Goal: Use online tool/utility: Utilize a website feature to perform a specific function

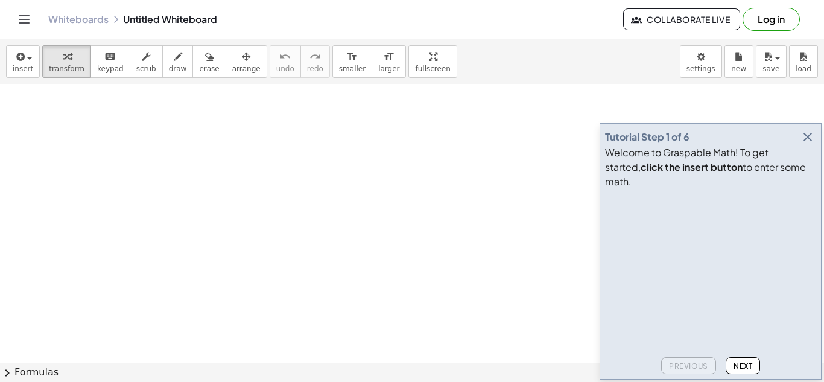
click at [811, 144] on icon "button" at bounding box center [807, 137] width 14 height 14
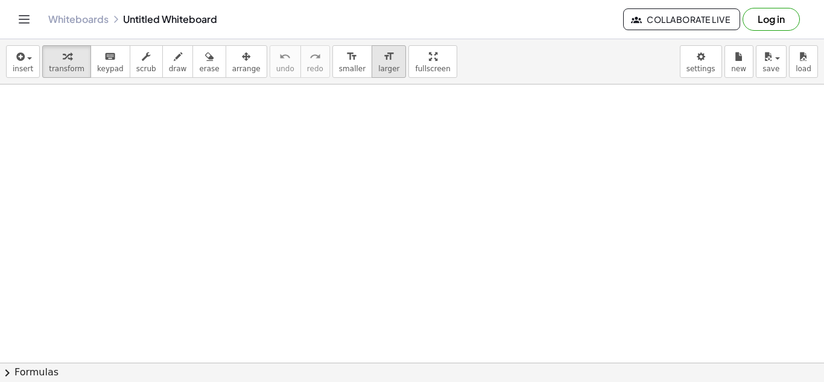
click at [378, 62] on div "format_size" at bounding box center [388, 56] width 21 height 14
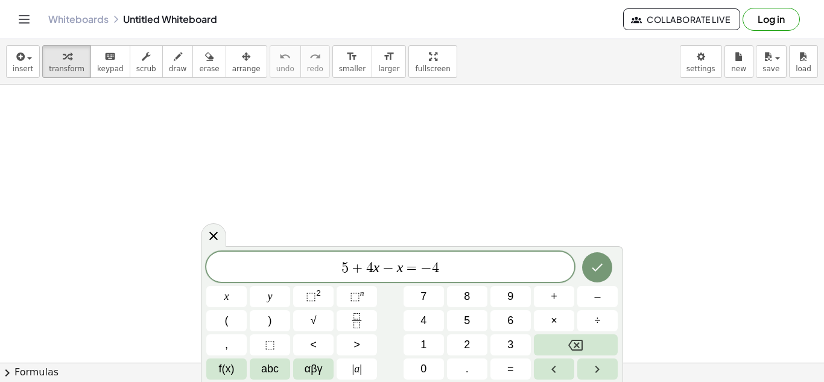
scroll to position [6, 0]
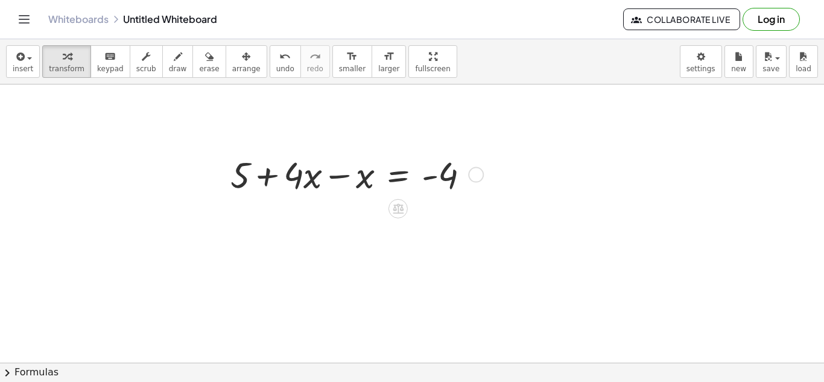
click at [471, 175] on div at bounding box center [476, 175] width 16 height 16
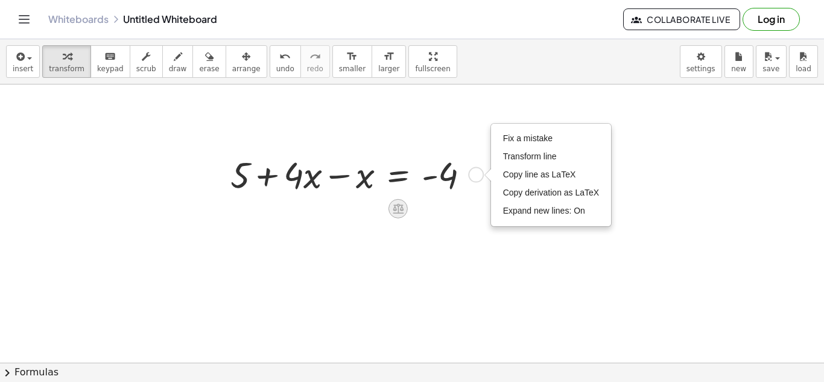
click at [393, 204] on icon at bounding box center [397, 208] width 13 height 13
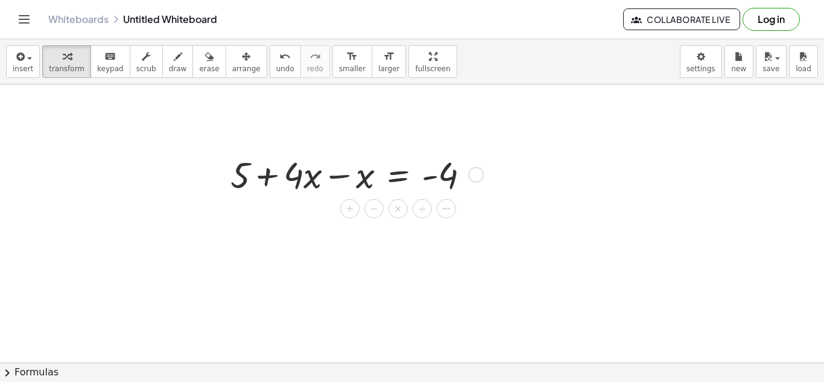
click at [438, 215] on div "+ − × ÷" at bounding box center [403, 207] width 106 height 22
click at [392, 210] on icon at bounding box center [397, 208] width 13 height 13
click at [443, 218] on div at bounding box center [446, 208] width 19 height 19
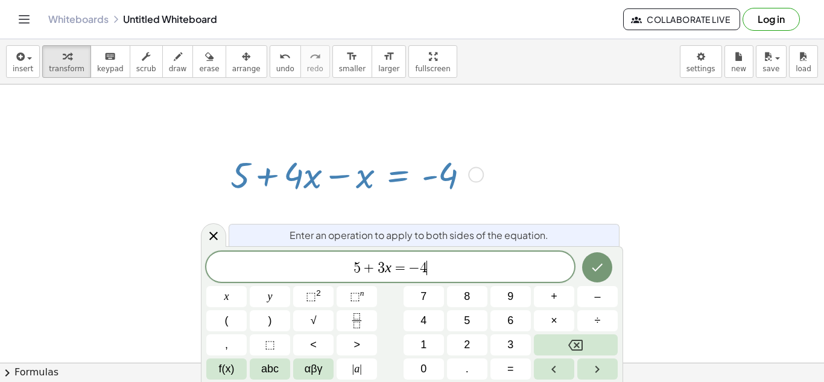
scroll to position [11, 0]
click at [589, 263] on button "Done" at bounding box center [597, 267] width 30 height 30
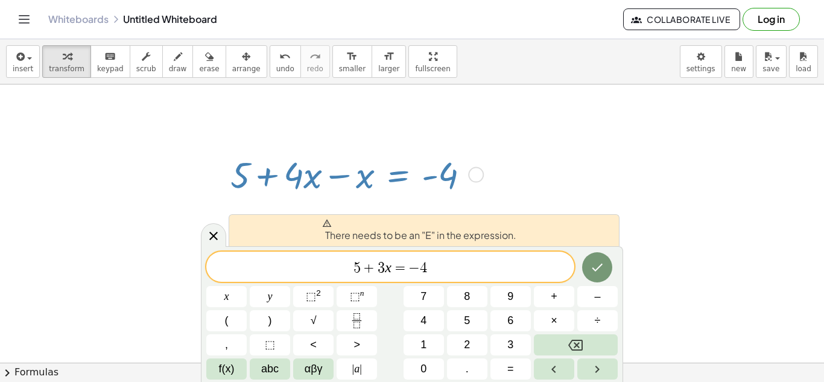
click at [349, 269] on span "5 + 3 x = − 4 ​" at bounding box center [390, 267] width 368 height 17
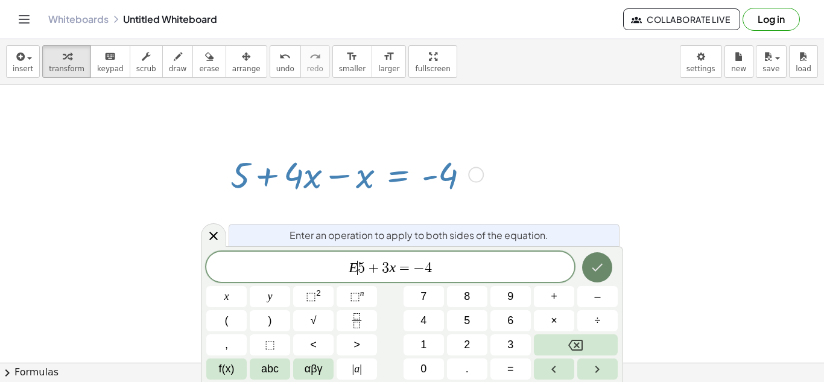
click at [597, 267] on icon "Done" at bounding box center [597, 267] width 14 height 14
click at [215, 243] on div at bounding box center [213, 235] width 25 height 24
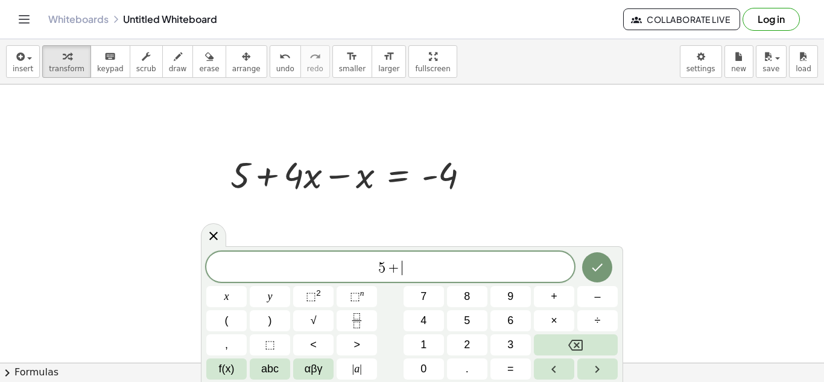
scroll to position [14, 0]
click at [587, 272] on button "Done" at bounding box center [597, 267] width 30 height 30
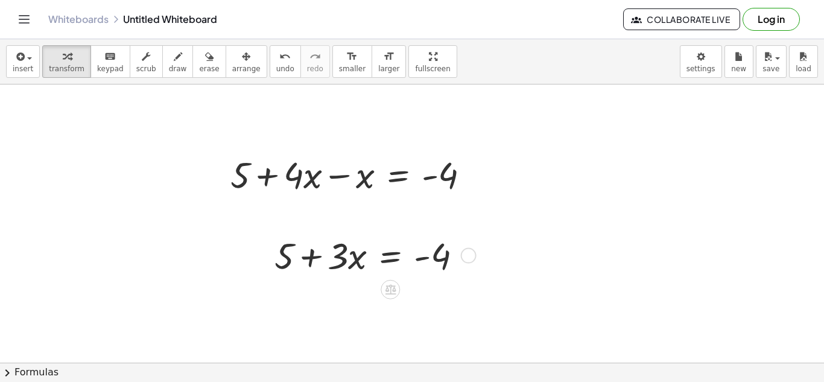
click at [390, 255] on div at bounding box center [372, 254] width 209 height 48
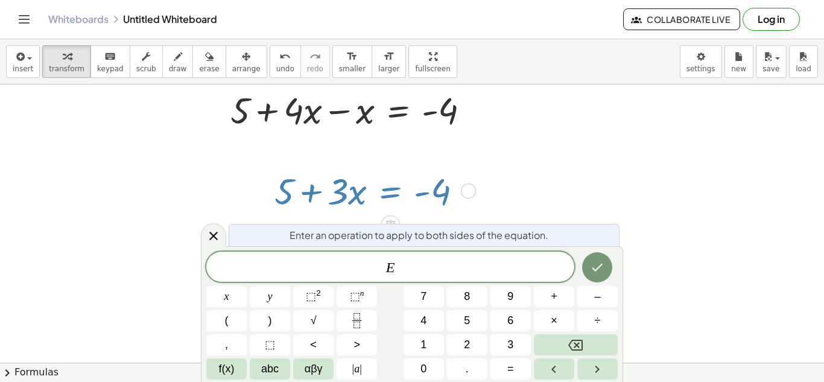
scroll to position [66, 0]
click at [217, 230] on icon at bounding box center [213, 236] width 14 height 14
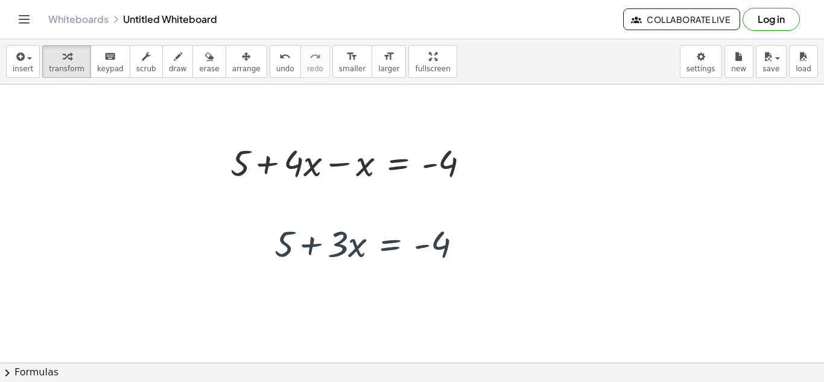
scroll to position [0, 0]
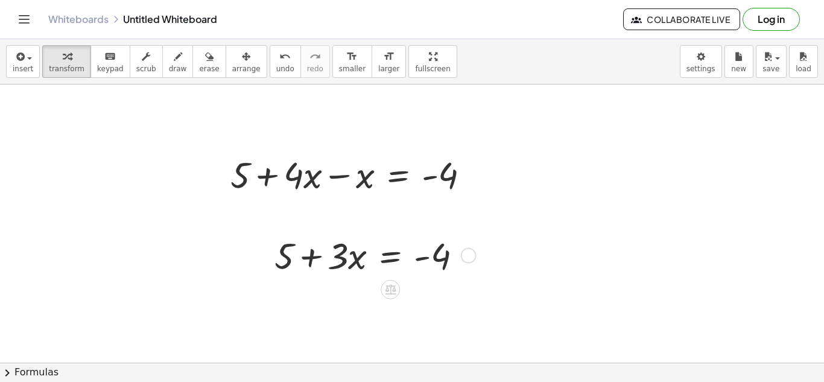
click at [465, 253] on div at bounding box center [469, 256] width 16 height 16
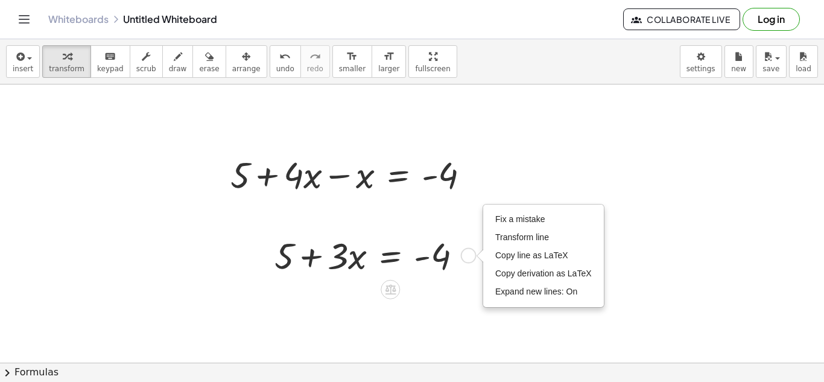
click at [376, 247] on div at bounding box center [372, 254] width 209 height 48
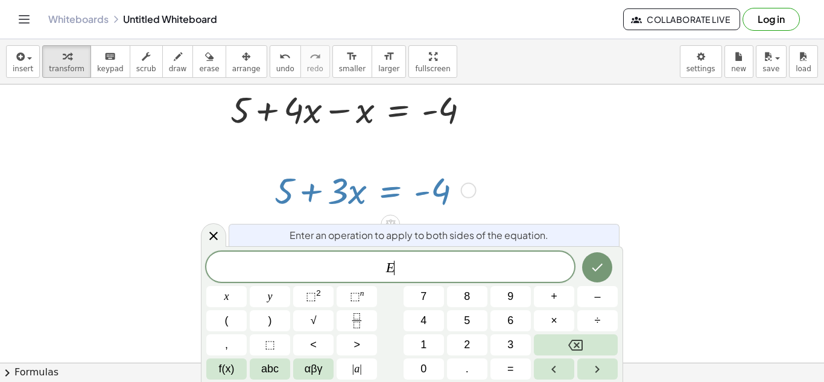
scroll to position [66, 0]
click at [211, 227] on div at bounding box center [213, 235] width 25 height 24
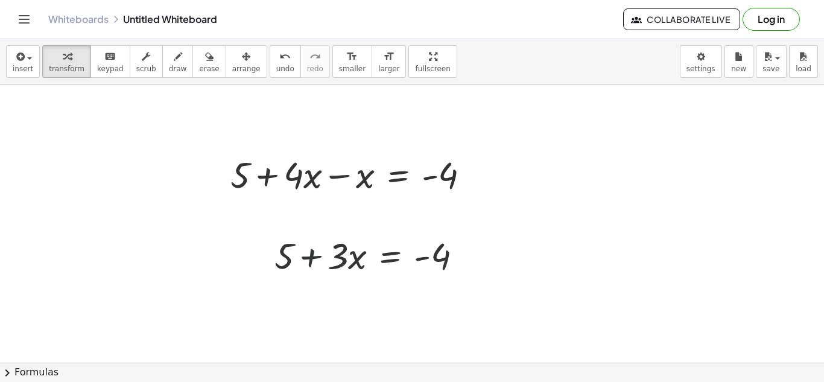
scroll to position [0, 0]
click at [317, 256] on div at bounding box center [372, 254] width 209 height 48
click at [326, 266] on div at bounding box center [372, 254] width 209 height 48
click at [302, 180] on div at bounding box center [354, 174] width 261 height 48
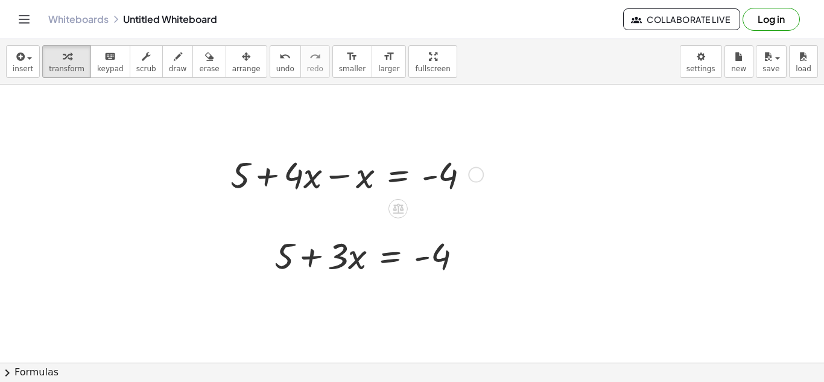
click at [343, 184] on div at bounding box center [354, 174] width 261 height 48
click at [371, 240] on div at bounding box center [372, 254] width 209 height 48
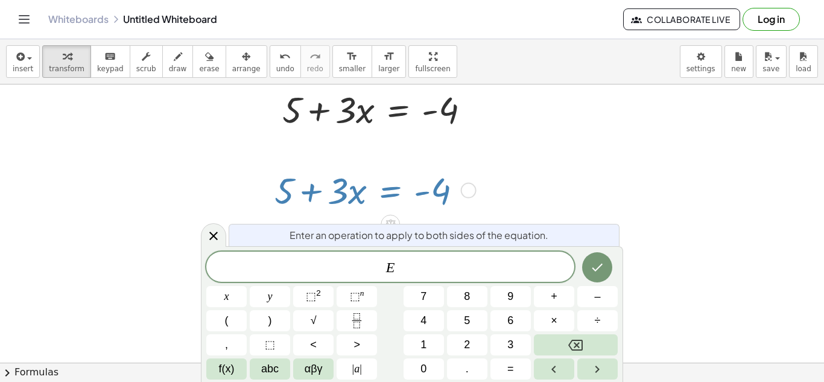
scroll to position [66, 0]
click at [215, 237] on icon at bounding box center [213, 236] width 8 height 8
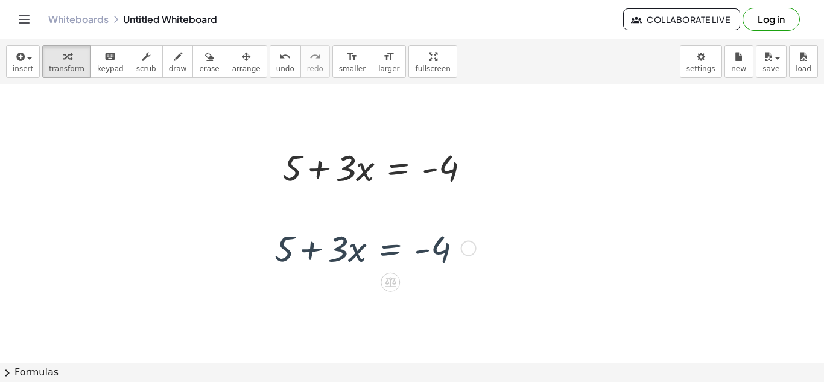
scroll to position [0, 0]
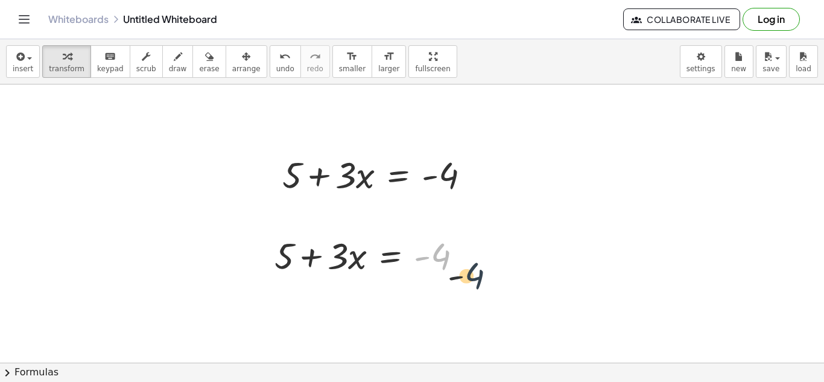
drag, startPoint x: 460, startPoint y: 248, endPoint x: 552, endPoint y: 289, distance: 100.7
drag, startPoint x: 291, startPoint y: 181, endPoint x: 453, endPoint y: 205, distance: 164.6
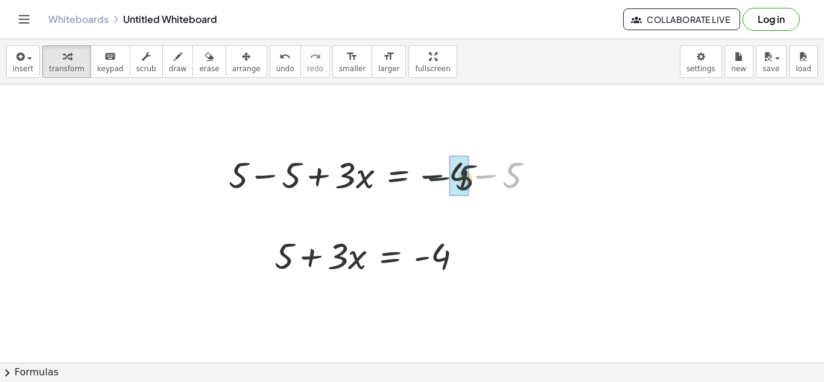
drag, startPoint x: 510, startPoint y: 185, endPoint x: 459, endPoint y: 187, distance: 51.3
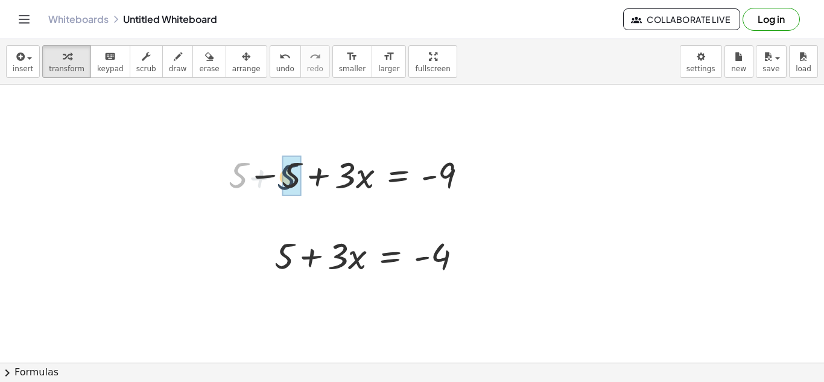
drag, startPoint x: 244, startPoint y: 179, endPoint x: 294, endPoint y: 181, distance: 50.1
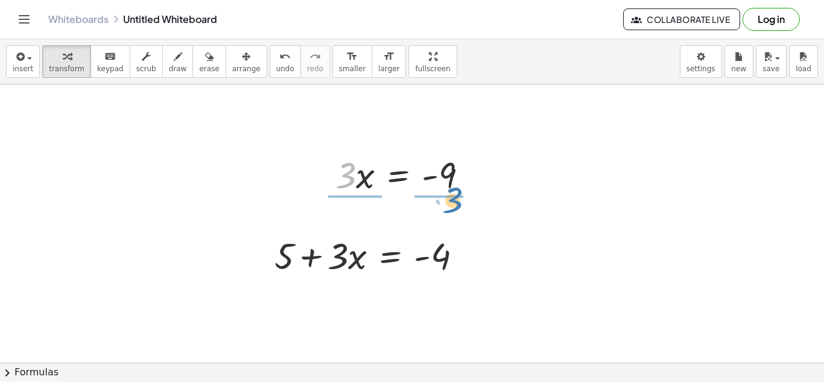
drag, startPoint x: 350, startPoint y: 177, endPoint x: 454, endPoint y: 204, distance: 107.2
click at [452, 175] on div at bounding box center [409, 173] width 165 height 71
click at [362, 166] on div at bounding box center [406, 173] width 159 height 71
click at [349, 176] on div at bounding box center [406, 173] width 159 height 71
click at [465, 256] on div "Fix a mistake Transform line Copy line as LaTeX Copy derivation as LaTeX Expand…" at bounding box center [469, 256] width 16 height 16
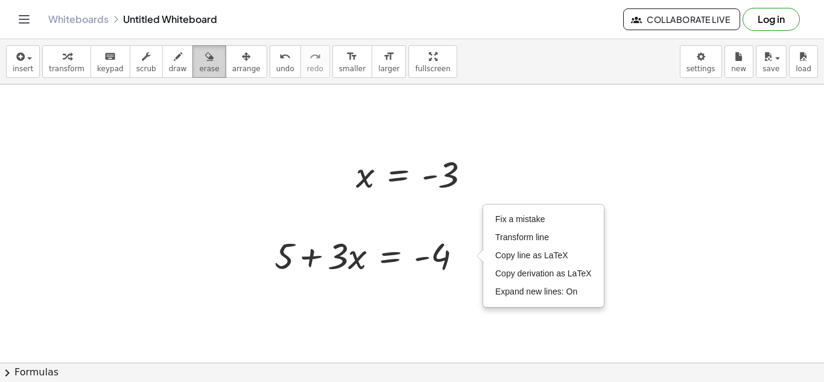
click at [205, 62] on icon "button" at bounding box center [209, 56] width 8 height 14
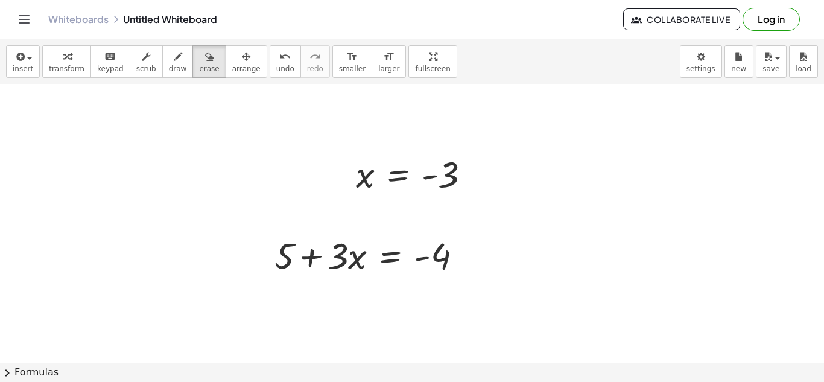
drag, startPoint x: 277, startPoint y: 258, endPoint x: 448, endPoint y: 258, distance: 170.7
drag, startPoint x: 308, startPoint y: 258, endPoint x: 211, endPoint y: 256, distance: 96.5
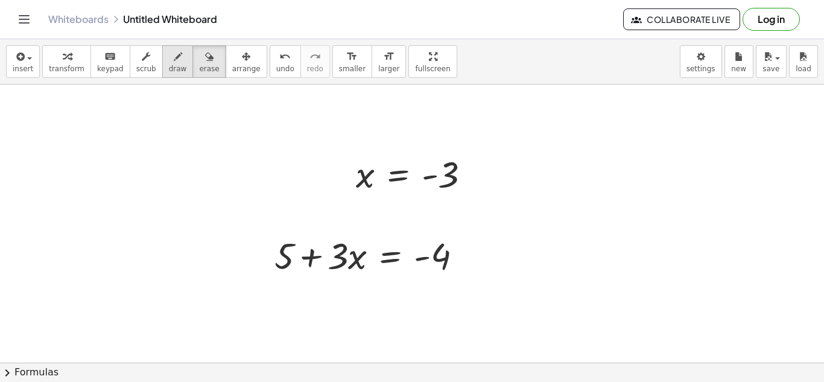
click at [174, 58] on icon "button" at bounding box center [178, 56] width 8 height 14
click at [37, 376] on button "chevron_right Formulas" at bounding box center [412, 371] width 824 height 19
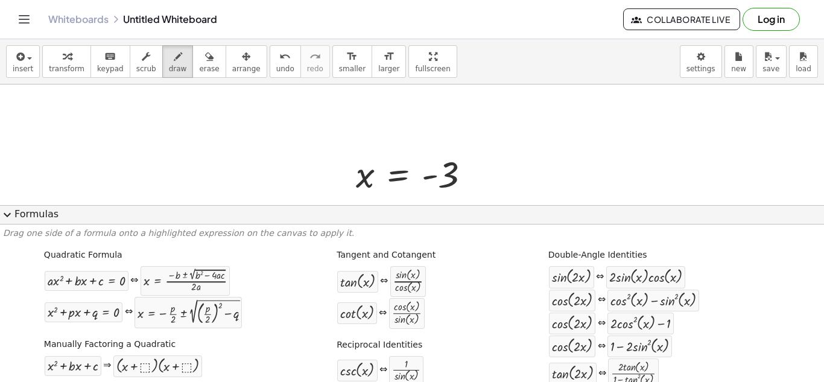
click at [44, 216] on button "expand_more Formulas" at bounding box center [412, 214] width 824 height 19
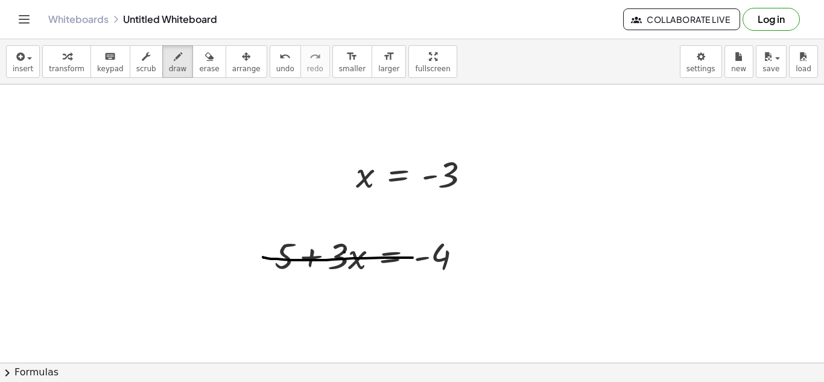
drag, startPoint x: 412, startPoint y: 258, endPoint x: 257, endPoint y: 255, distance: 155.6
click at [199, 72] on span "erase" at bounding box center [209, 69] width 20 height 8
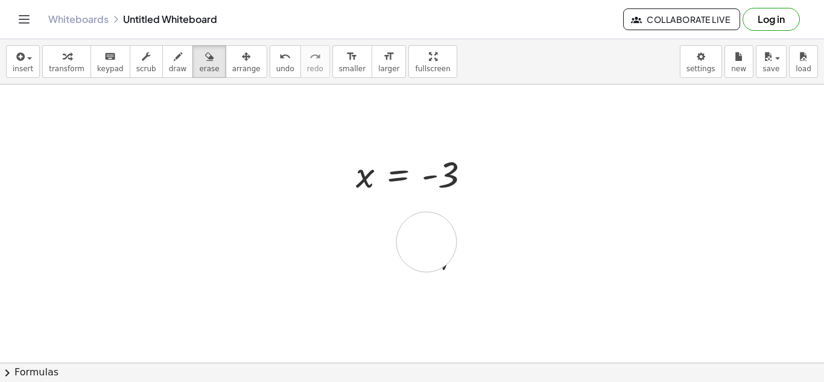
drag, startPoint x: 227, startPoint y: 236, endPoint x: 437, endPoint y: 242, distance: 209.4
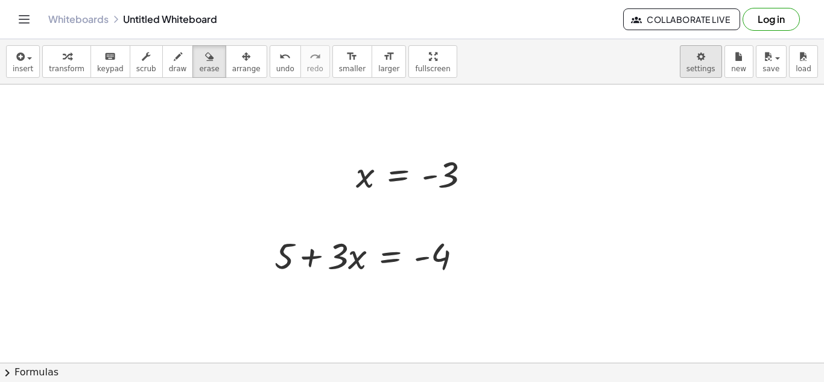
click at [714, 70] on body "Graspable Math Activities Get Started Activity Bank Assigned Work Classes White…" at bounding box center [412, 191] width 824 height 382
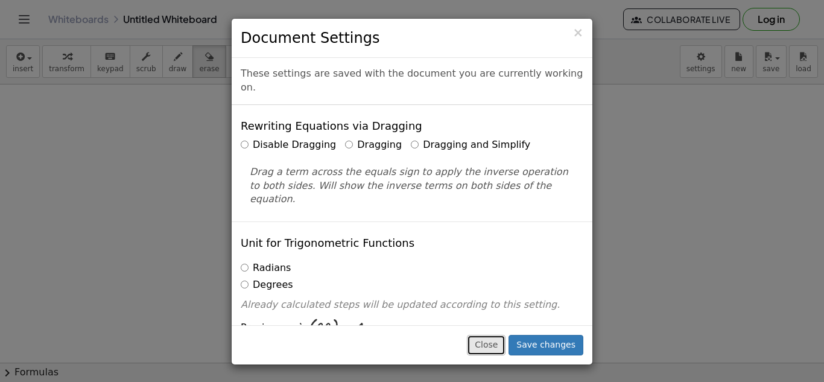
click at [504, 340] on button "Close" at bounding box center [486, 345] width 39 height 21
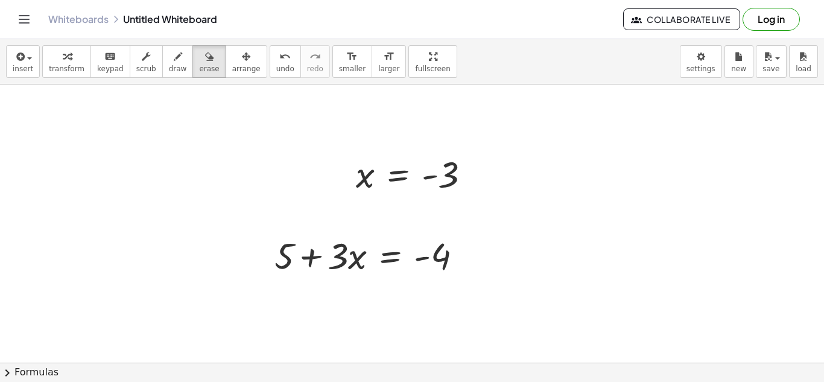
click at [106, 60] on icon "keyboard" at bounding box center [109, 56] width 11 height 14
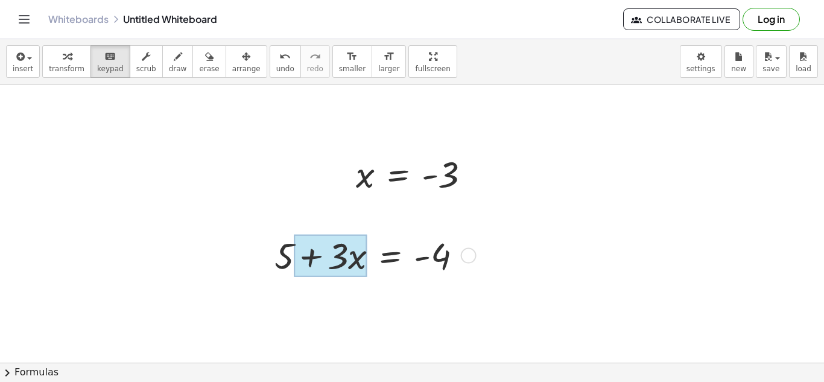
click at [355, 253] on div at bounding box center [330, 256] width 73 height 42
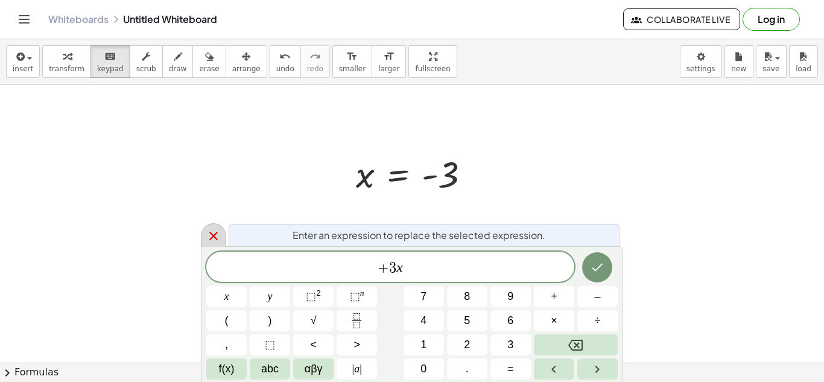
click at [213, 239] on icon at bounding box center [213, 236] width 14 height 14
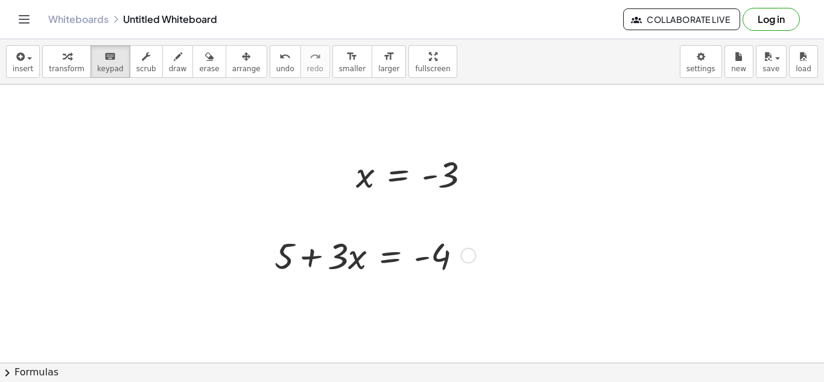
click at [455, 253] on div at bounding box center [372, 254] width 209 height 48
click at [460, 254] on div at bounding box center [372, 254] width 209 height 48
click at [469, 256] on div "Fix a mistake Transform line Copy line as LaTeX Copy derivation as LaTeX Expand…" at bounding box center [469, 256] width 16 height 16
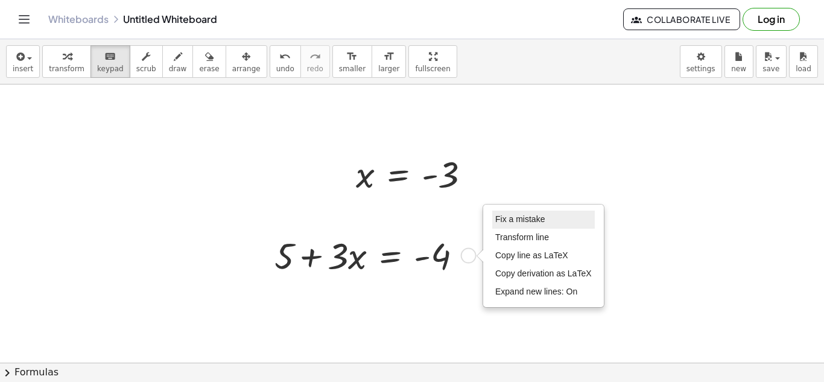
click at [520, 218] on span "Fix a mistake" at bounding box center [519, 219] width 49 height 10
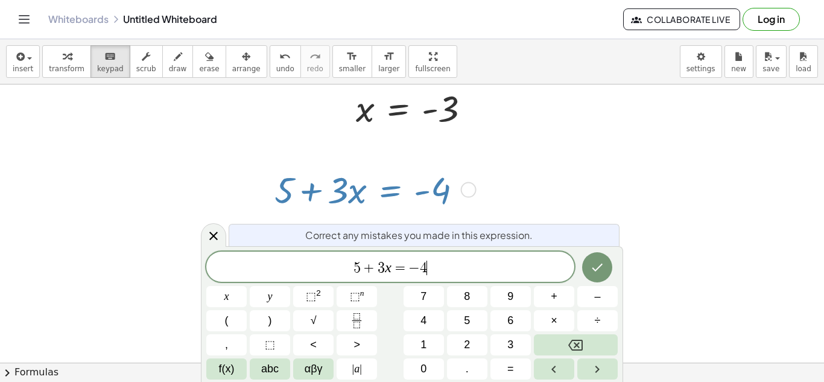
click at [584, 191] on div at bounding box center [412, 336] width 824 height 634
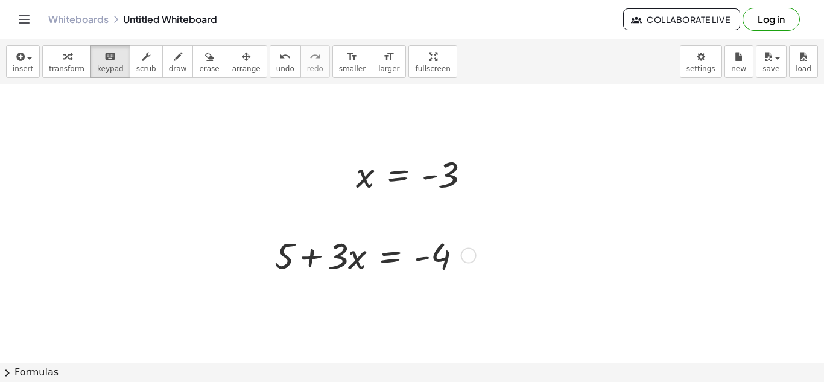
click at [470, 260] on div "Fix a mistake Transform line Copy line as LaTeX Copy derivation as LaTeX Expand…" at bounding box center [469, 256] width 16 height 16
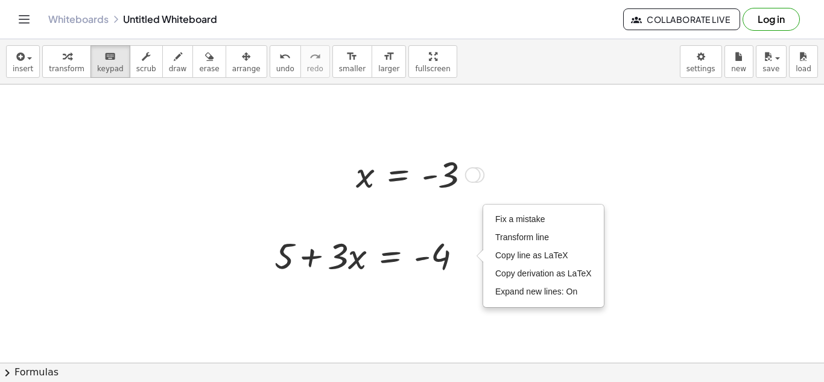
click at [467, 175] on div at bounding box center [473, 175] width 16 height 16
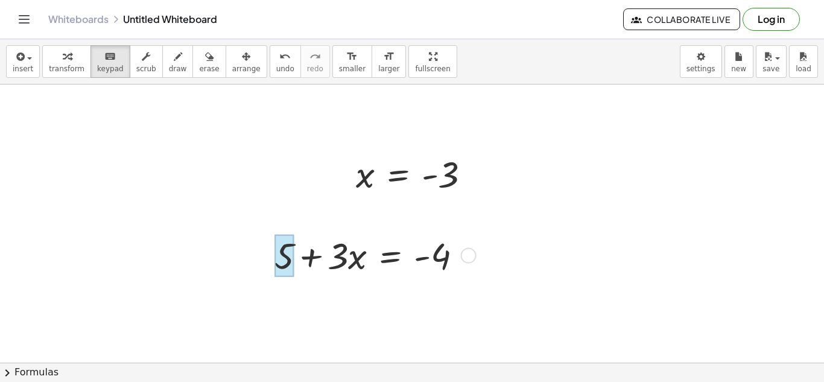
drag, startPoint x: 279, startPoint y: 261, endPoint x: 291, endPoint y: 262, distance: 12.1
click at [291, 262] on div at bounding box center [283, 256] width 19 height 42
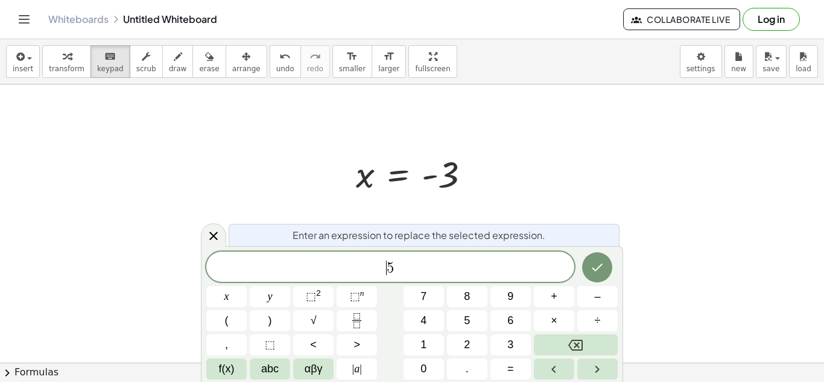
click at [291, 262] on span "​ 5" at bounding box center [390, 267] width 368 height 17
click at [215, 234] on icon at bounding box center [213, 236] width 8 height 8
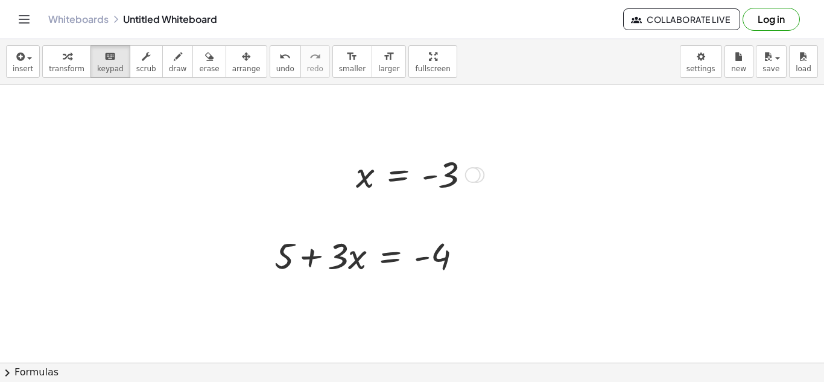
click at [471, 176] on div "Transform line Copy line as LaTeX Copy derivation as LaTeX Expand new lines: On" at bounding box center [473, 175] width 16 height 16
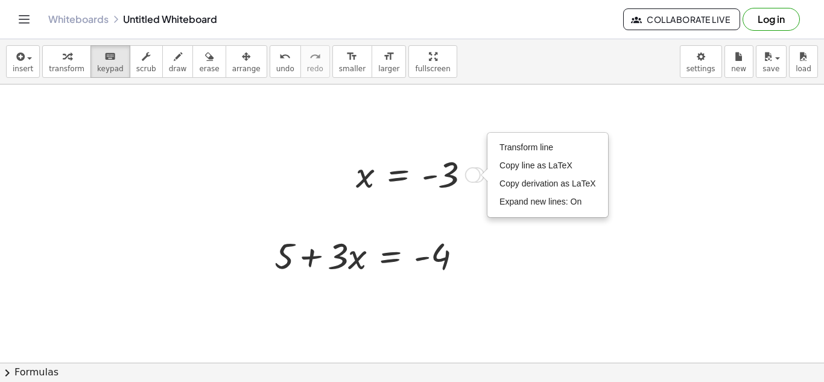
click at [481, 175] on div at bounding box center [484, 174] width 7 height 13
click at [520, 190] on li "Copy derivation as LaTeX" at bounding box center [547, 184] width 103 height 18
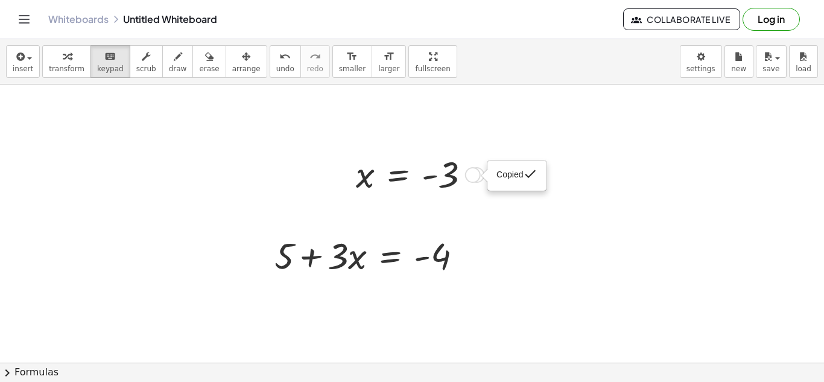
click at [474, 175] on div "Copied done" at bounding box center [473, 175] width 16 height 16
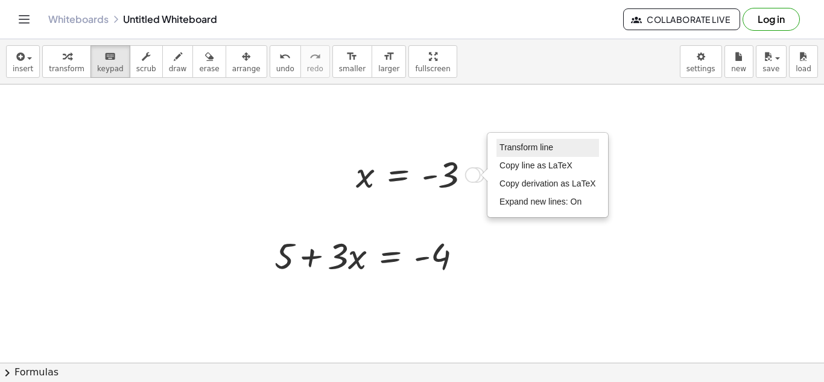
click at [504, 150] on span "Transform line" at bounding box center [526, 147] width 54 height 10
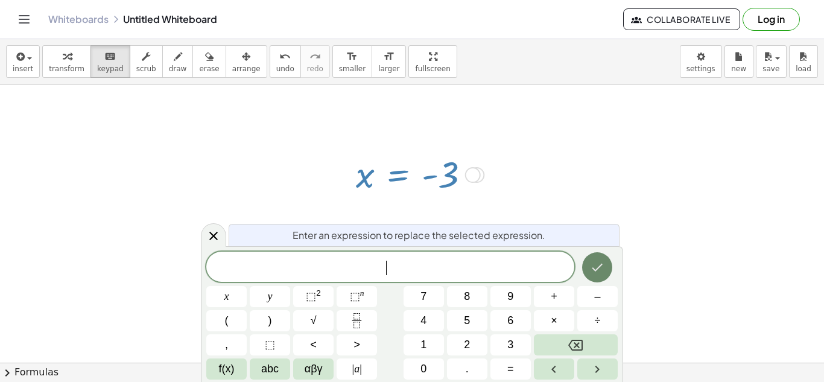
click at [593, 267] on icon "Done" at bounding box center [597, 267] width 14 height 14
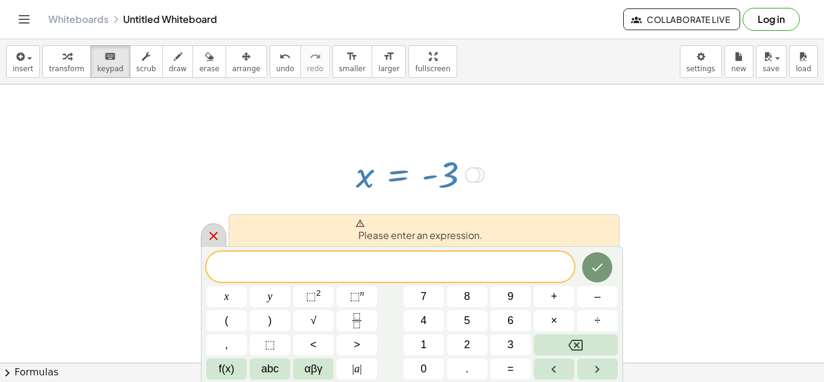
click at [212, 229] on icon at bounding box center [213, 236] width 14 height 14
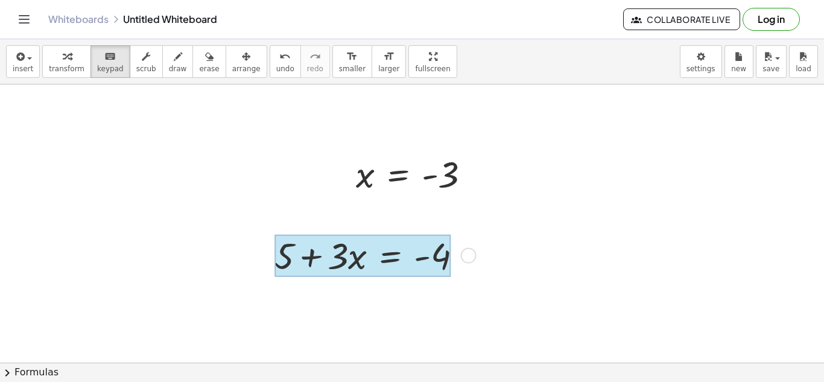
click at [344, 248] on div at bounding box center [362, 256] width 176 height 42
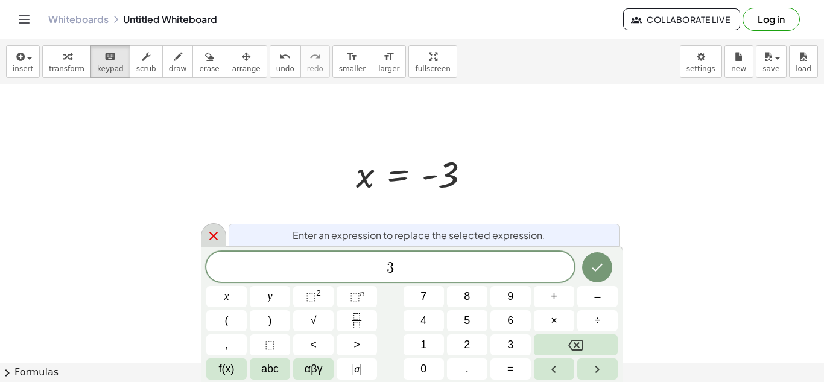
click at [218, 236] on icon at bounding box center [213, 236] width 14 height 14
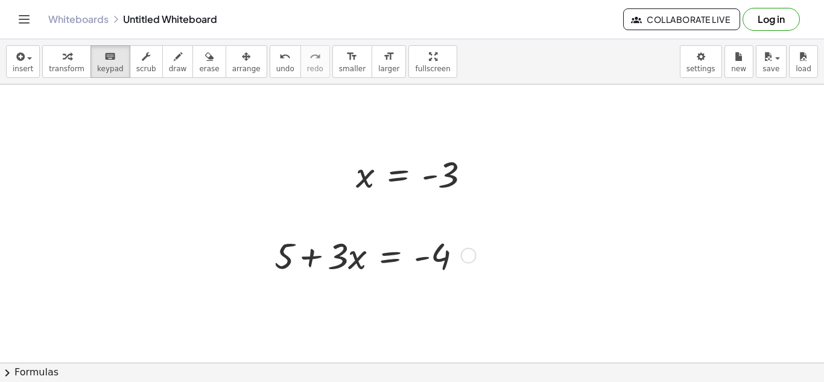
click at [467, 255] on div "Fix a mistake Transform line Copy line as LaTeX Copy derivation as LaTeX Expand…" at bounding box center [469, 256] width 16 height 16
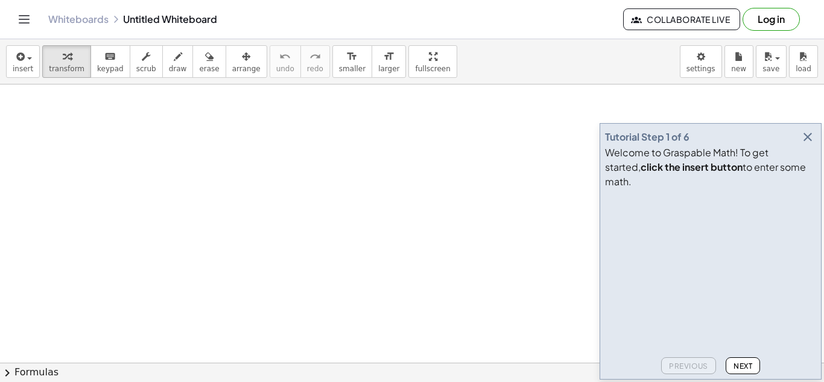
click at [807, 144] on icon "button" at bounding box center [807, 137] width 14 height 14
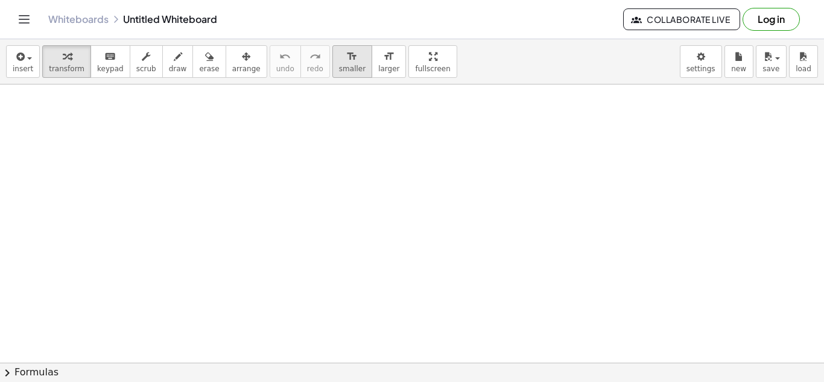
click at [346, 61] on icon "format_size" at bounding box center [351, 56] width 11 height 14
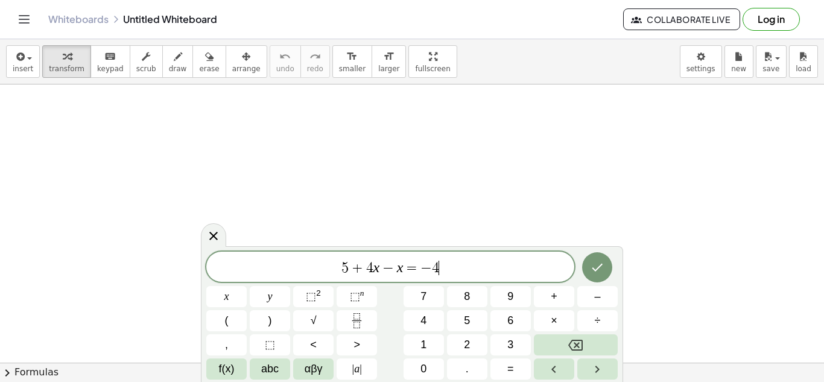
scroll to position [7, 0]
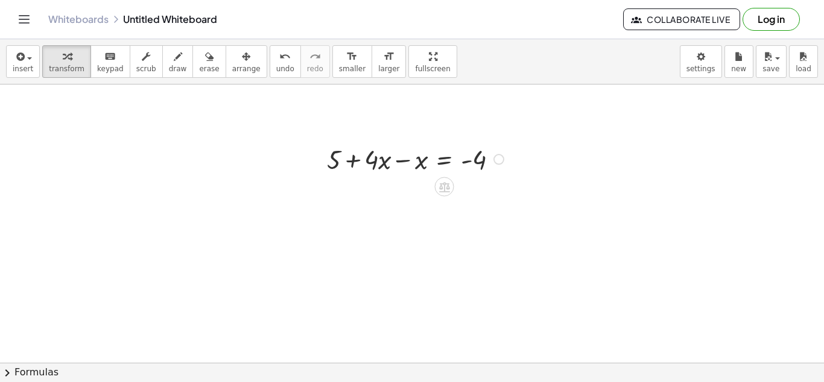
click at [371, 160] on div at bounding box center [417, 159] width 192 height 36
click at [400, 163] on div at bounding box center [417, 159] width 192 height 36
click at [379, 196] on div at bounding box center [417, 194] width 192 height 36
click at [479, 202] on div at bounding box center [417, 194] width 192 height 36
drag, startPoint x: 373, startPoint y: 195, endPoint x: 506, endPoint y: 199, distance: 132.7
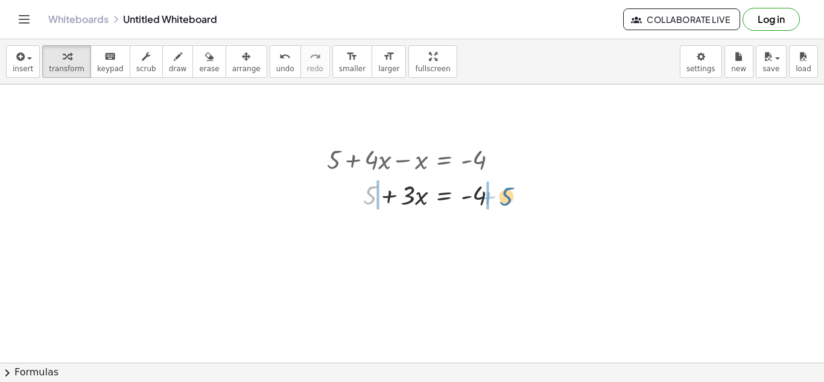
click at [506, 199] on div at bounding box center [417, 194] width 192 height 36
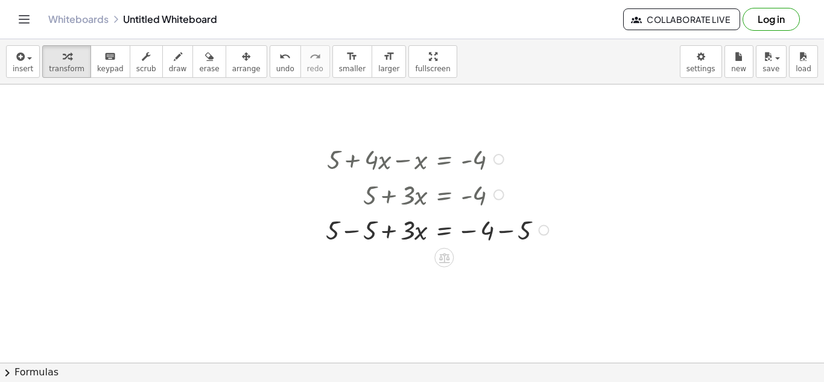
click at [359, 233] on div at bounding box center [439, 229] width 239 height 36
click at [499, 235] on div at bounding box center [440, 229] width 238 height 36
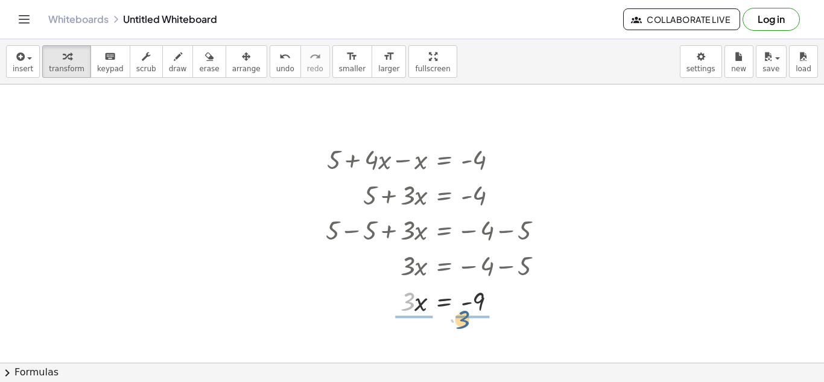
drag, startPoint x: 406, startPoint y: 297, endPoint x: 472, endPoint y: 311, distance: 67.2
click at [472, 311] on div at bounding box center [439, 300] width 239 height 36
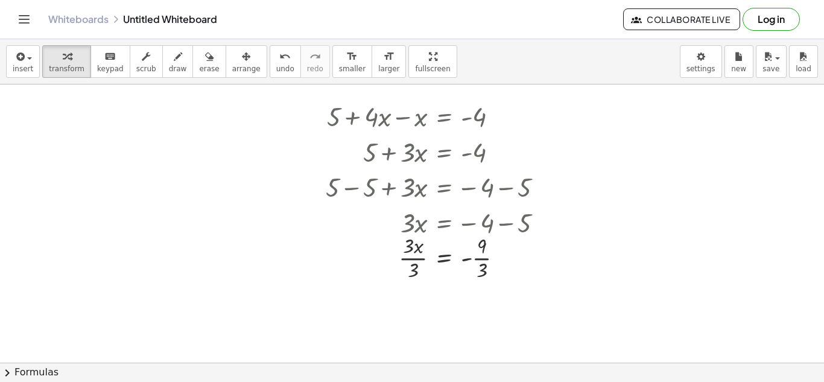
scroll to position [43, 0]
click at [402, 255] on div at bounding box center [439, 256] width 239 height 52
click at [483, 258] on div at bounding box center [431, 256] width 254 height 52
click at [481, 306] on div at bounding box center [439, 308] width 239 height 52
click at [276, 65] on span "undo" at bounding box center [285, 69] width 18 height 8
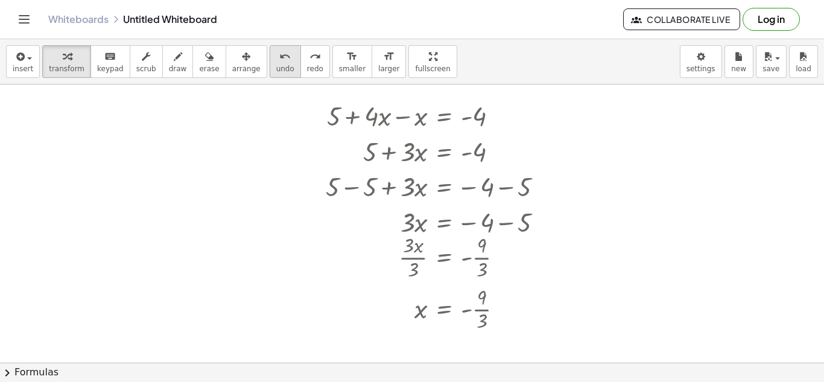
click at [276, 65] on span "undo" at bounding box center [285, 69] width 18 height 8
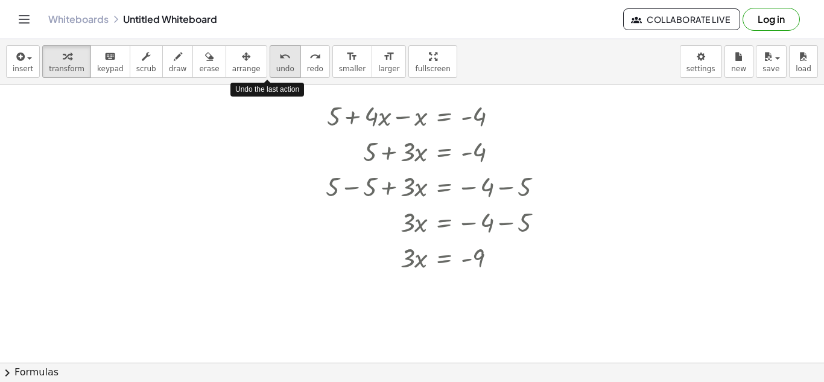
click at [276, 65] on span "undo" at bounding box center [285, 69] width 18 height 8
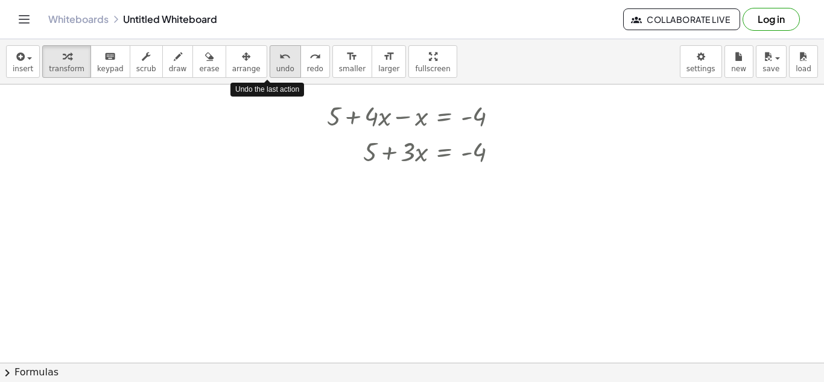
click at [276, 65] on span "undo" at bounding box center [285, 69] width 18 height 8
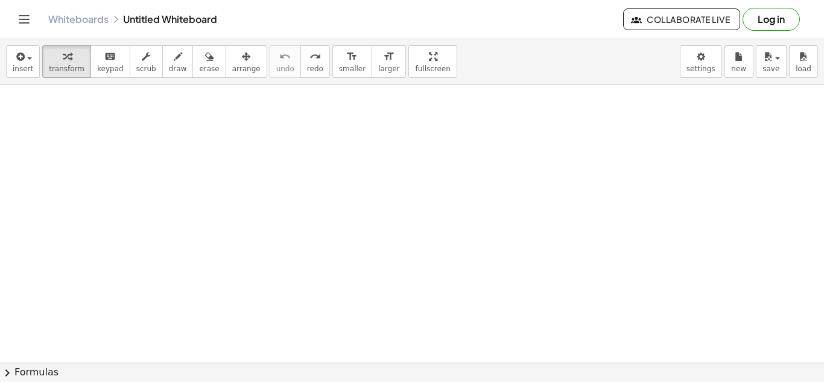
click at [324, 142] on div at bounding box center [412, 319] width 824 height 556
click at [339, 68] on span "smaller" at bounding box center [352, 69] width 27 height 8
click at [321, 134] on div at bounding box center [412, 319] width 824 height 556
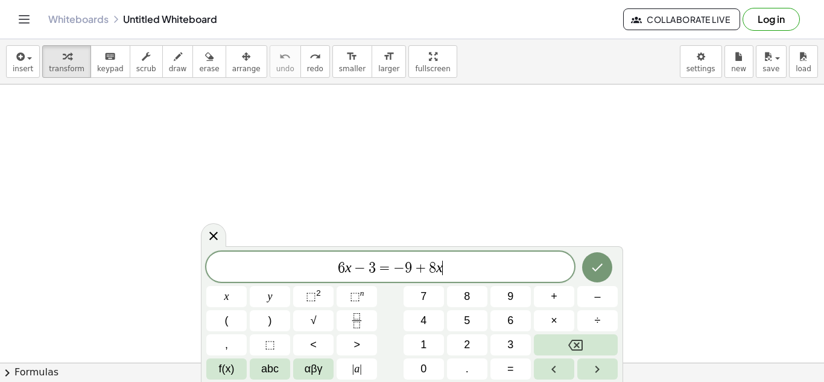
scroll to position [13, 0]
click at [599, 261] on icon "Done" at bounding box center [597, 267] width 14 height 14
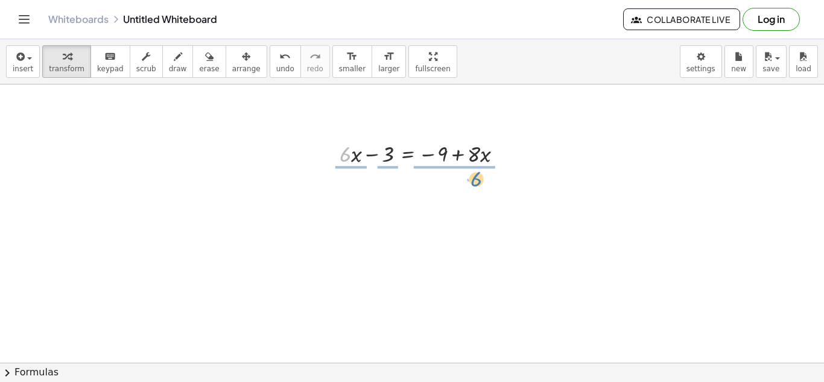
drag, startPoint x: 348, startPoint y: 157, endPoint x: 481, endPoint y: 182, distance: 135.1
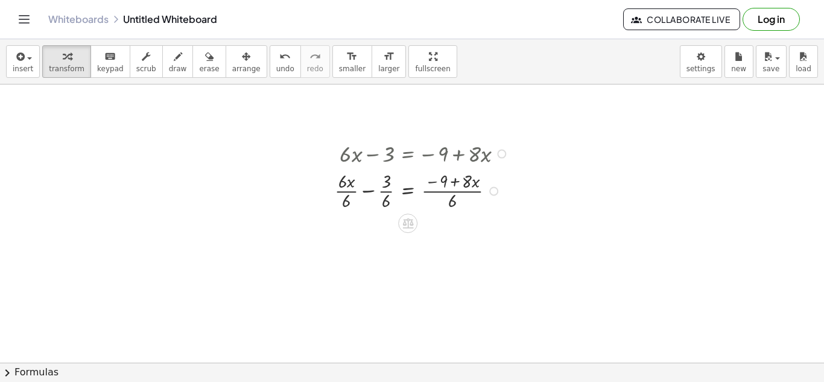
click at [384, 202] on div at bounding box center [424, 190] width 190 height 44
click at [352, 237] on div at bounding box center [424, 234] width 190 height 44
click at [454, 242] on div at bounding box center [424, 234] width 190 height 44
click at [450, 232] on div at bounding box center [424, 234] width 190 height 44
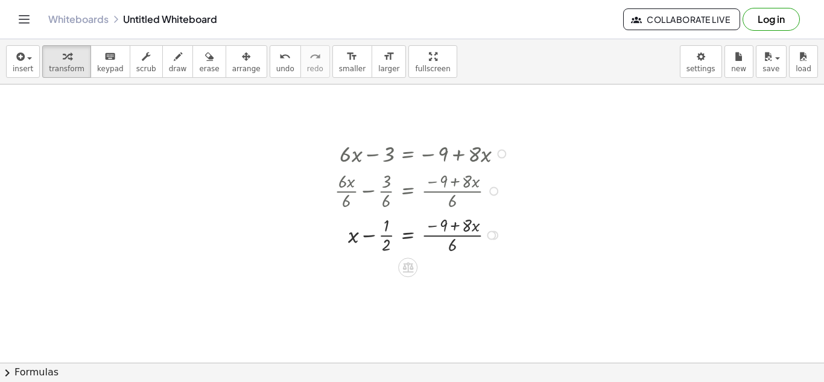
click at [382, 236] on div at bounding box center [424, 234] width 190 height 44
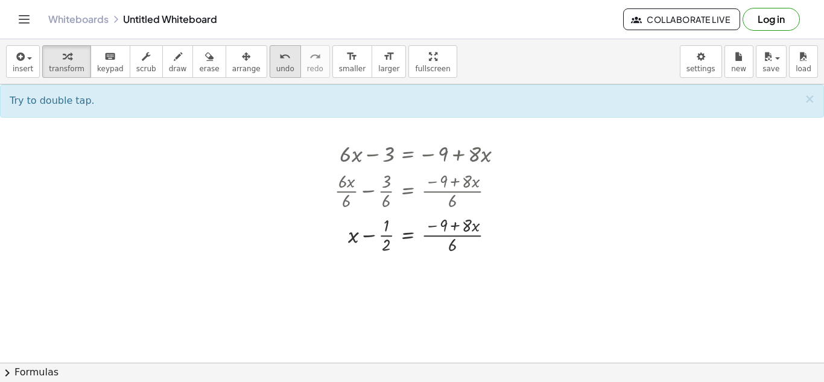
click at [276, 71] on span "undo" at bounding box center [285, 69] width 18 height 8
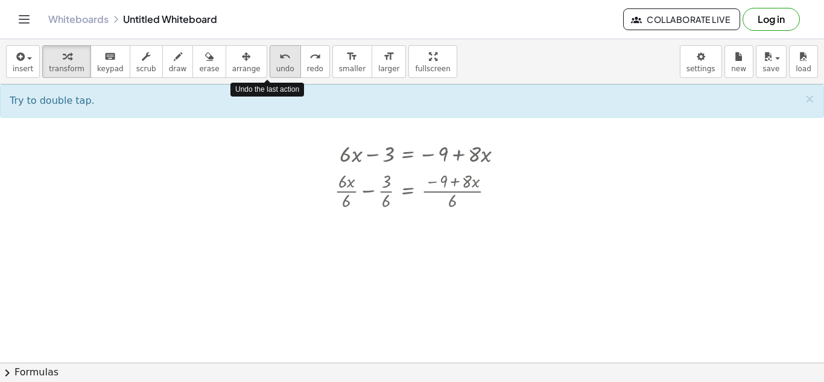
click at [276, 71] on span "undo" at bounding box center [285, 69] width 18 height 8
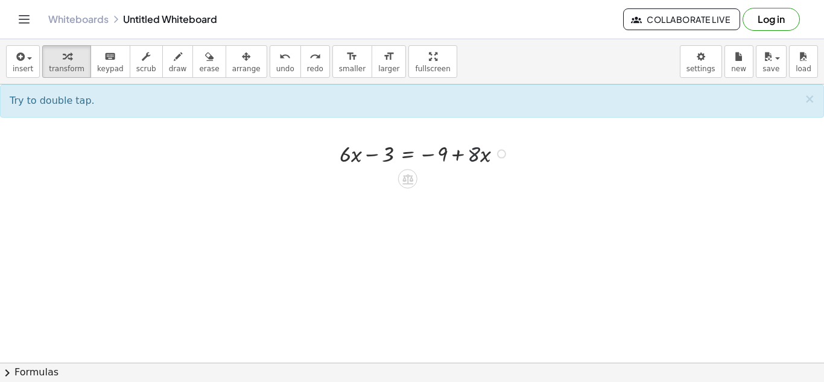
click at [472, 160] on div at bounding box center [425, 152] width 185 height 31
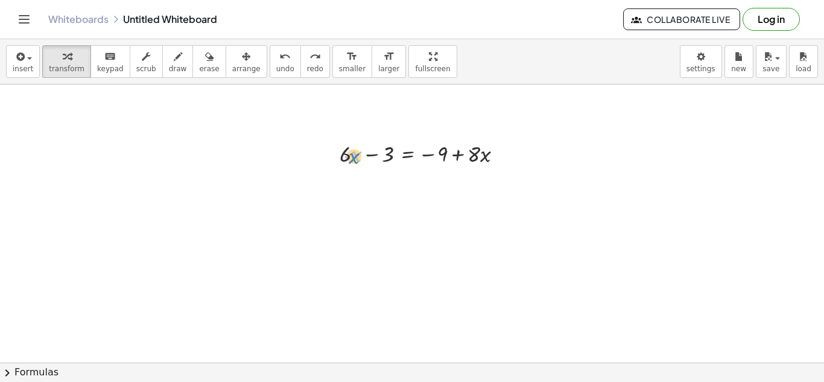
click at [349, 163] on div at bounding box center [425, 152] width 185 height 31
drag, startPoint x: 378, startPoint y: 159, endPoint x: 425, endPoint y: 169, distance: 47.4
click at [425, 169] on div "− 3 + · 6 · x − 3 = − 9 + · 8 · x" at bounding box center [416, 152] width 191 height 37
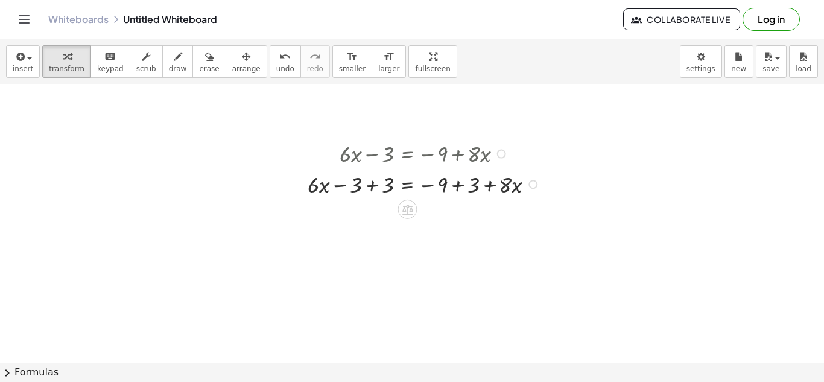
click at [359, 185] on div at bounding box center [426, 183] width 248 height 31
click at [371, 188] on div at bounding box center [426, 183] width 248 height 31
click at [458, 215] on div at bounding box center [426, 213] width 248 height 31
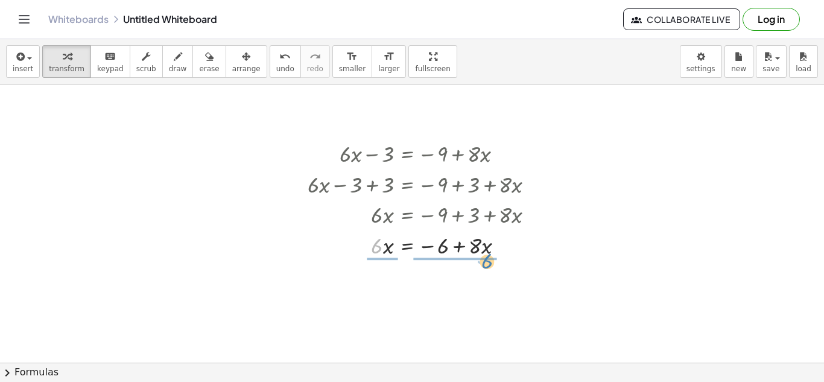
drag, startPoint x: 374, startPoint y: 250, endPoint x: 481, endPoint y: 268, distance: 108.8
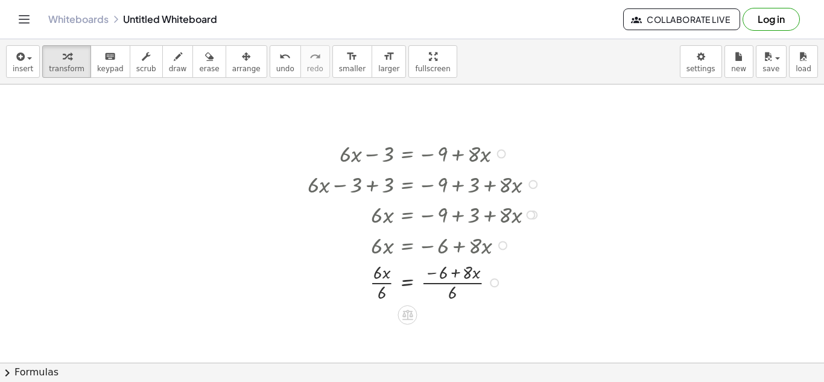
click at [381, 277] on div at bounding box center [426, 281] width 248 height 44
click at [382, 286] on div at bounding box center [426, 281] width 248 height 44
click at [447, 321] on div at bounding box center [426, 325] width 248 height 44
click at [447, 333] on div at bounding box center [426, 325] width 248 height 44
click at [460, 334] on div at bounding box center [426, 325] width 248 height 44
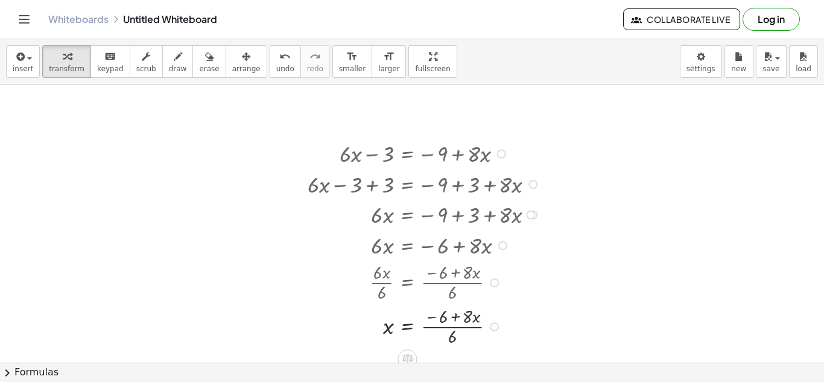
click at [466, 315] on div at bounding box center [426, 325] width 248 height 44
drag, startPoint x: 441, startPoint y: 318, endPoint x: 476, endPoint y: 324, distance: 35.6
click at [476, 324] on div at bounding box center [426, 325] width 248 height 44
drag, startPoint x: 430, startPoint y: 317, endPoint x: 454, endPoint y: 319, distance: 24.2
click at [454, 319] on div at bounding box center [426, 325] width 248 height 44
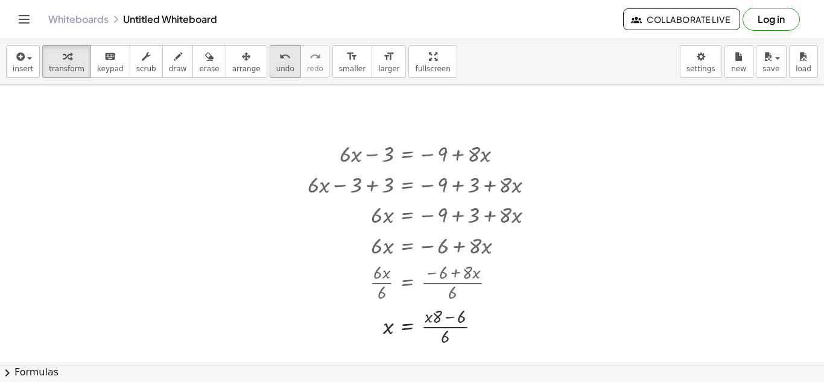
click at [276, 67] on span "undo" at bounding box center [285, 69] width 18 height 8
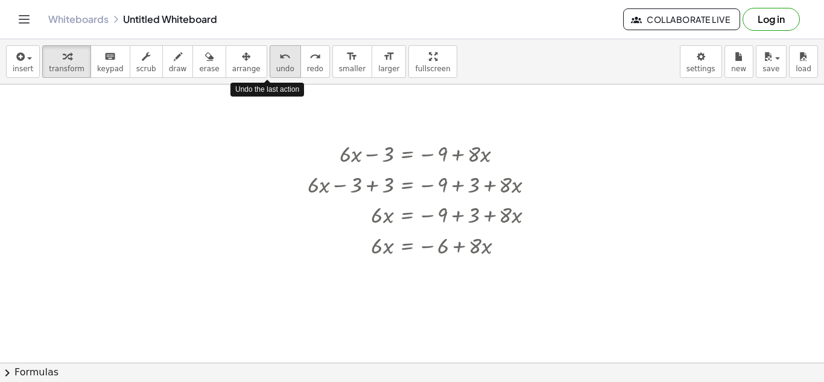
click at [276, 67] on span "undo" at bounding box center [285, 69] width 18 height 8
click at [276, 66] on span "undo" at bounding box center [285, 69] width 18 height 8
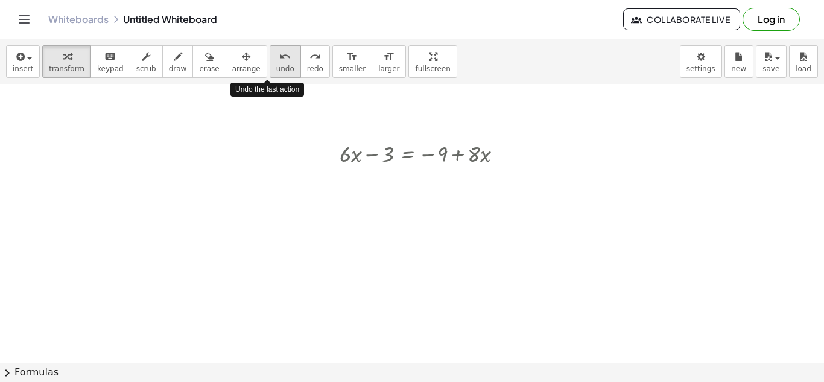
click at [276, 66] on span "undo" at bounding box center [285, 69] width 18 height 8
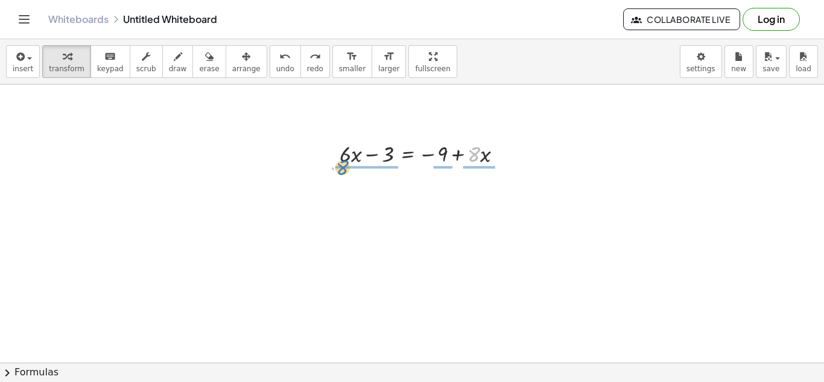
drag, startPoint x: 474, startPoint y: 157, endPoint x: 343, endPoint y: 170, distance: 131.5
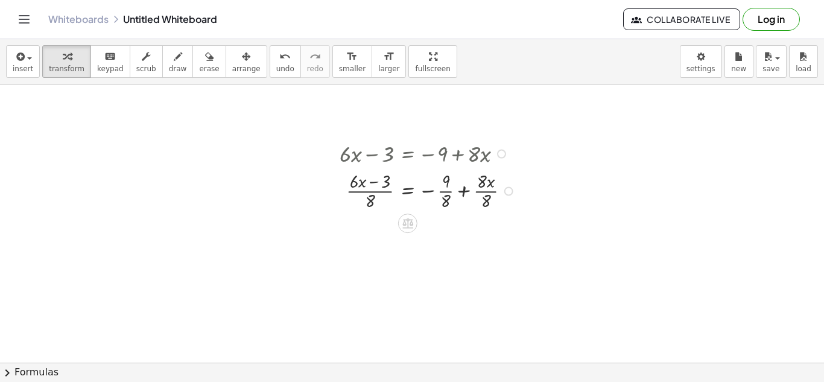
click at [358, 188] on div at bounding box center [429, 190] width 192 height 44
drag, startPoint x: 358, startPoint y: 185, endPoint x: 388, endPoint y: 187, distance: 30.9
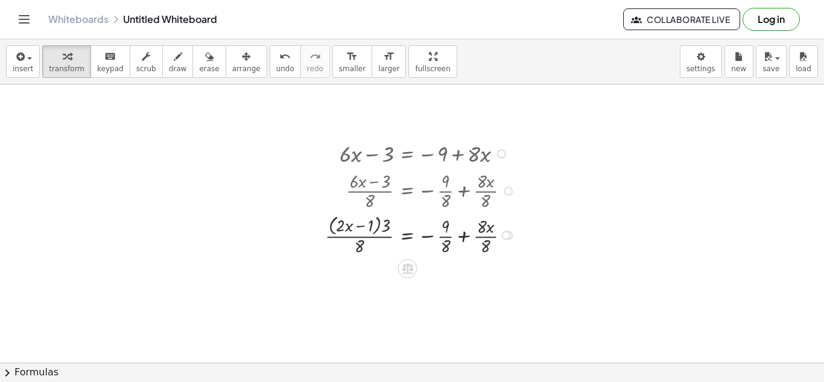
click at [367, 223] on div at bounding box center [422, 234] width 206 height 46
click at [279, 60] on icon "undo" at bounding box center [284, 56] width 11 height 14
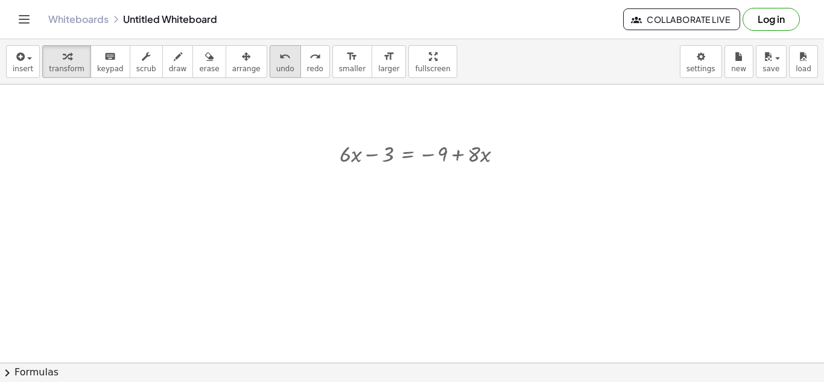
click at [279, 60] on icon "undo" at bounding box center [284, 56] width 11 height 14
drag, startPoint x: 386, startPoint y: 149, endPoint x: 367, endPoint y: 139, distance: 21.6
click at [367, 139] on div at bounding box center [425, 152] width 185 height 31
click at [438, 157] on div at bounding box center [425, 152] width 185 height 31
drag, startPoint x: 351, startPoint y: 162, endPoint x: 486, endPoint y: 171, distance: 135.4
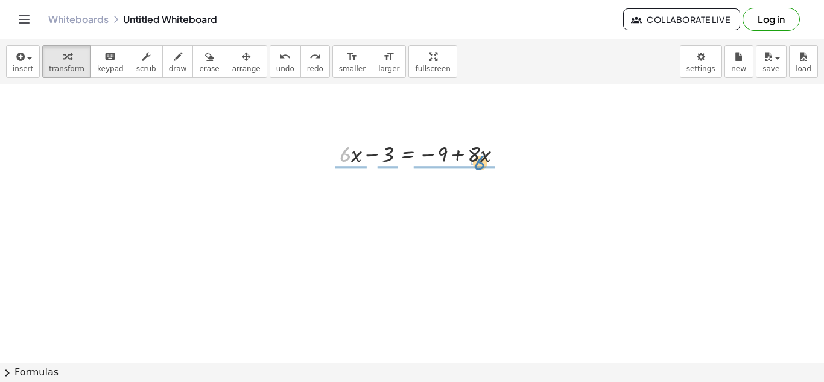
click at [486, 171] on div "· 6 + · x + · 6 · x − 3 = − 9 + · 8 · x" at bounding box center [412, 319] width 824 height 556
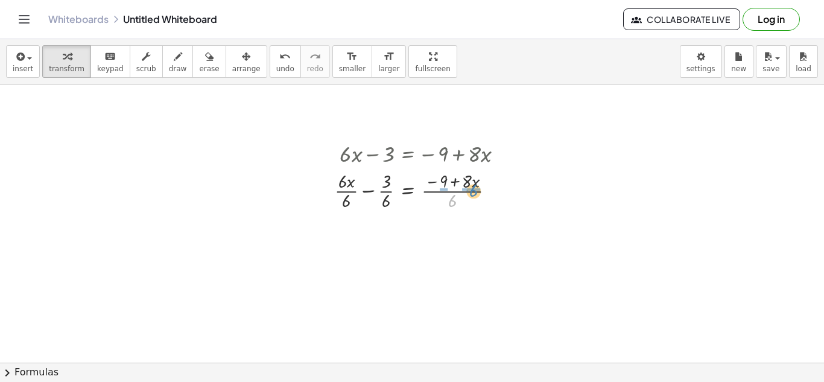
drag, startPoint x: 450, startPoint y: 200, endPoint x: 471, endPoint y: 190, distance: 23.5
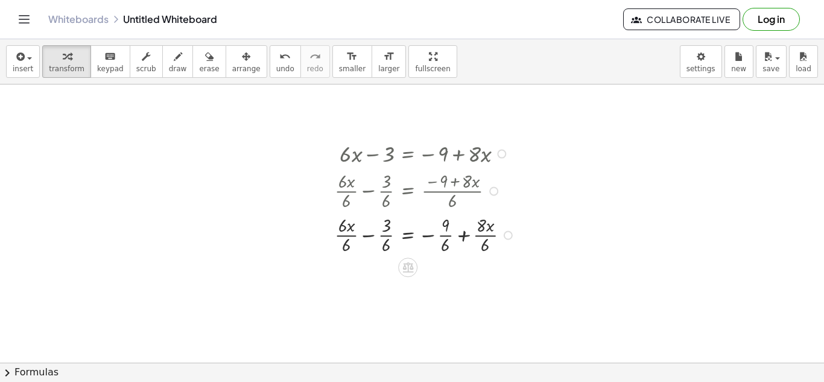
click at [488, 227] on div at bounding box center [427, 234] width 196 height 44
click at [485, 229] on div at bounding box center [427, 234] width 196 height 44
click at [481, 243] on div at bounding box center [427, 234] width 196 height 44
click at [485, 242] on div at bounding box center [427, 234] width 196 height 44
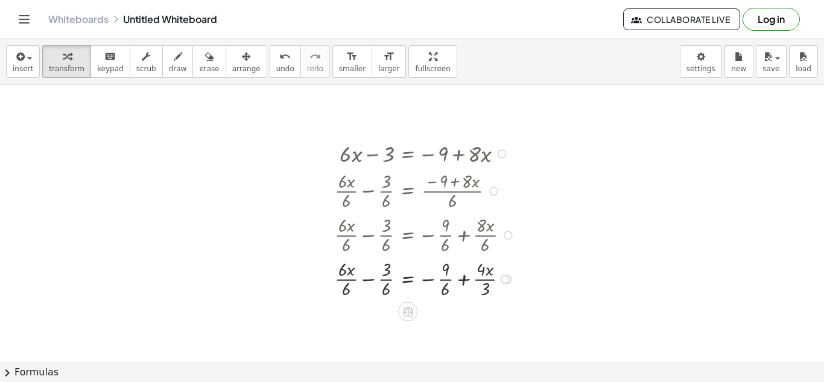
click at [490, 289] on div at bounding box center [427, 278] width 196 height 44
click at [443, 279] on div at bounding box center [427, 278] width 196 height 44
click at [395, 279] on div at bounding box center [427, 278] width 196 height 44
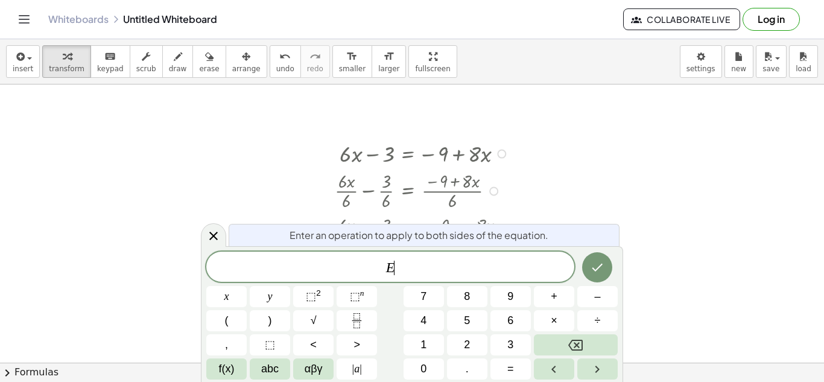
scroll to position [14, 0]
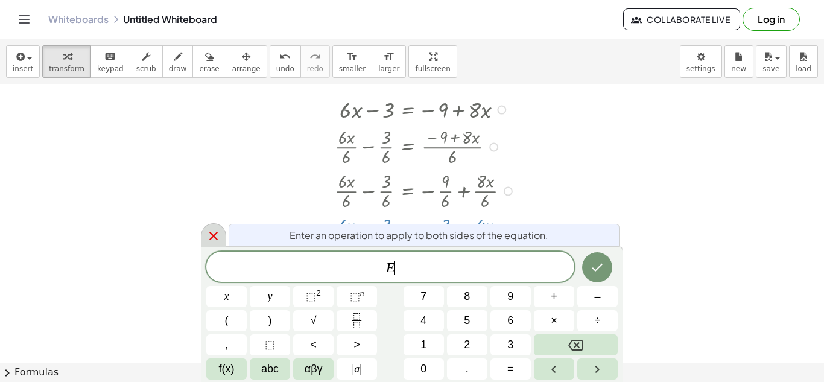
click at [218, 237] on icon at bounding box center [213, 236] width 14 height 14
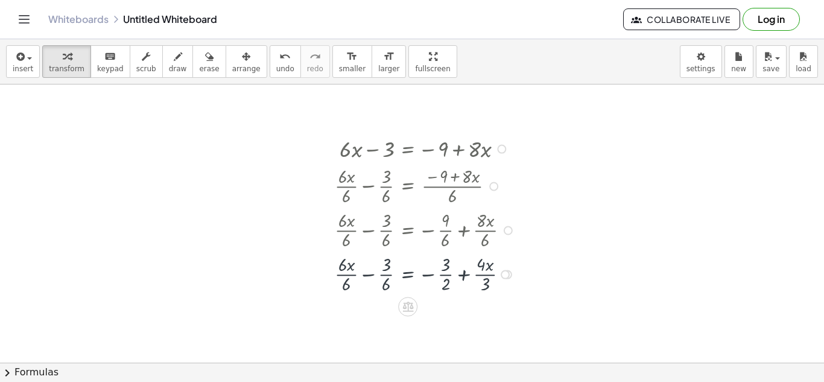
scroll to position [43, 0]
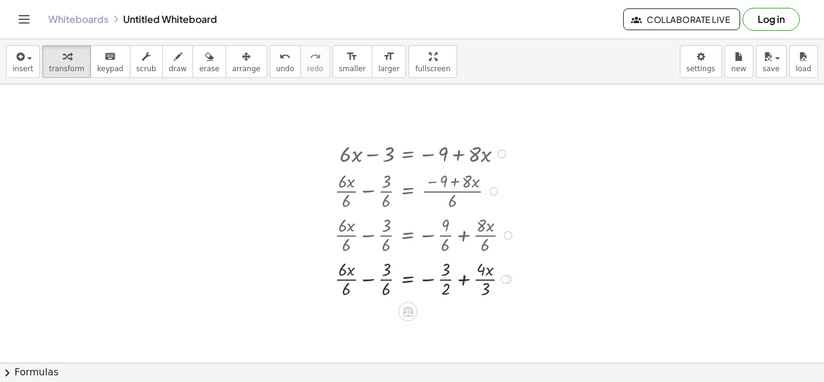
click at [346, 276] on div at bounding box center [427, 278] width 196 height 44
click at [385, 277] on div at bounding box center [427, 278] width 196 height 44
click at [385, 270] on div at bounding box center [427, 278] width 196 height 44
click at [386, 286] on div at bounding box center [427, 278] width 196 height 44
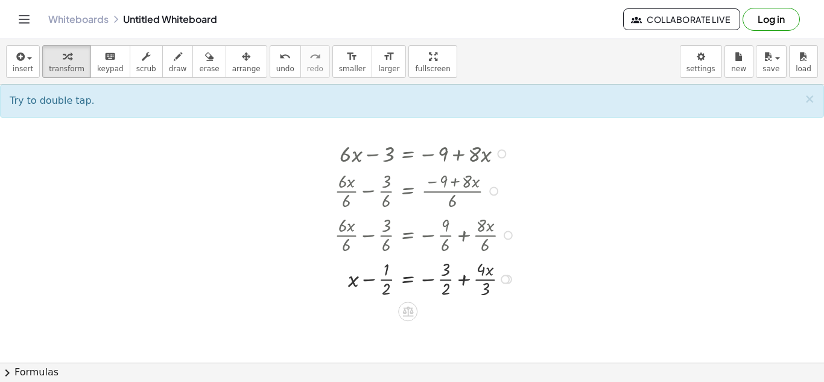
click at [446, 277] on div at bounding box center [427, 278] width 196 height 44
click at [488, 276] on div at bounding box center [427, 278] width 196 height 44
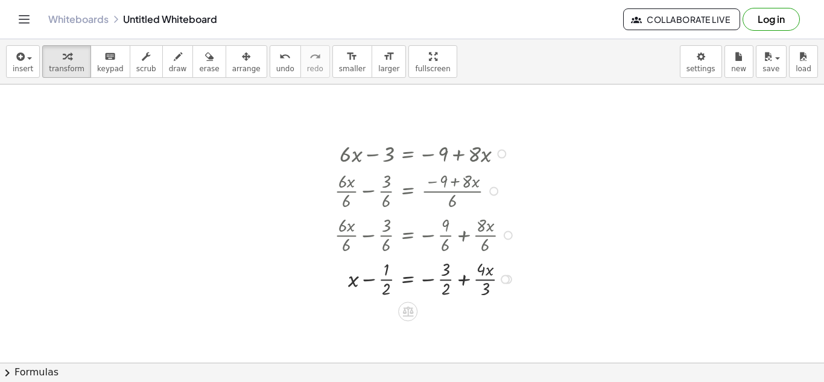
click at [487, 282] on div at bounding box center [427, 278] width 196 height 44
drag, startPoint x: 349, startPoint y: 278, endPoint x: 486, endPoint y: 294, distance: 138.5
click at [486, 294] on div at bounding box center [427, 278] width 196 height 44
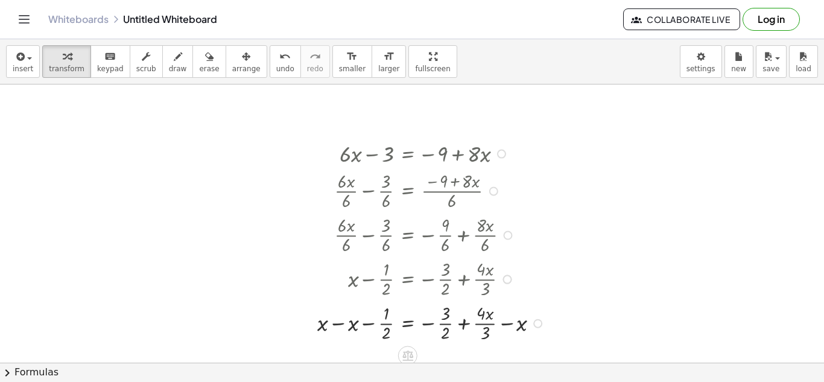
click at [345, 328] on div at bounding box center [432, 322] width 243 height 44
click at [520, 325] on div at bounding box center [442, 322] width 226 height 44
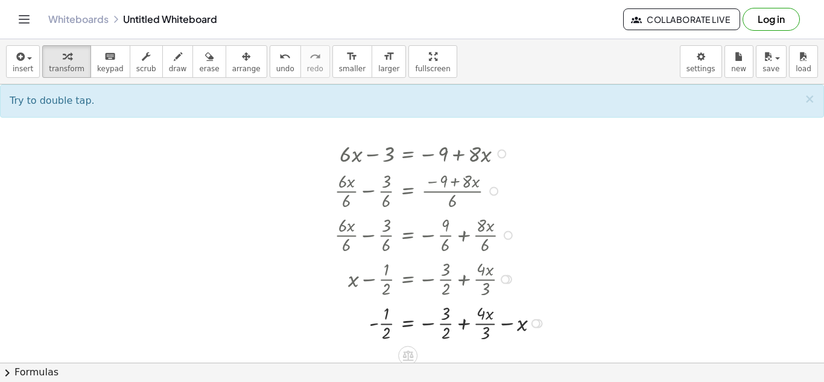
click at [495, 324] on div at bounding box center [442, 322] width 226 height 44
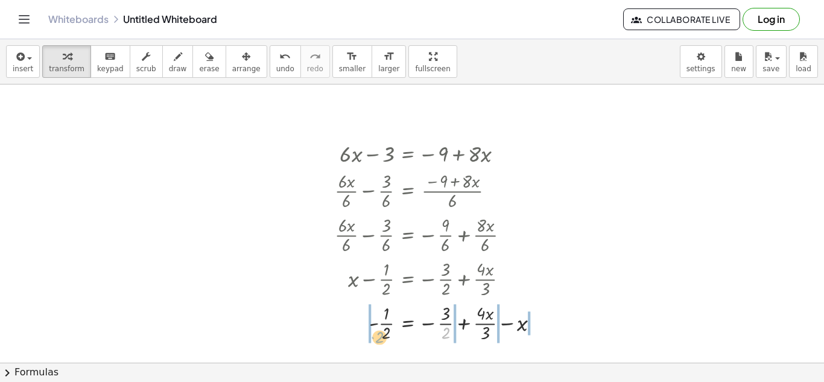
drag, startPoint x: 446, startPoint y: 329, endPoint x: 381, endPoint y: 329, distance: 64.5
click at [381, 329] on div at bounding box center [442, 322] width 226 height 44
click at [370, 318] on div at bounding box center [464, 322] width 271 height 44
click at [386, 325] on div at bounding box center [464, 322] width 271 height 44
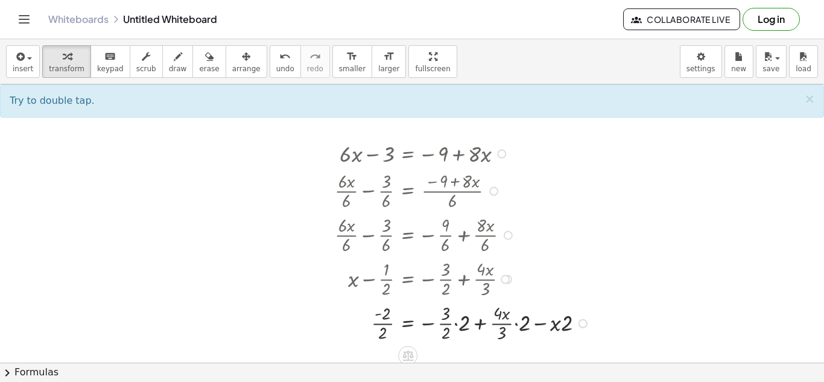
click at [384, 323] on div at bounding box center [464, 322] width 271 height 44
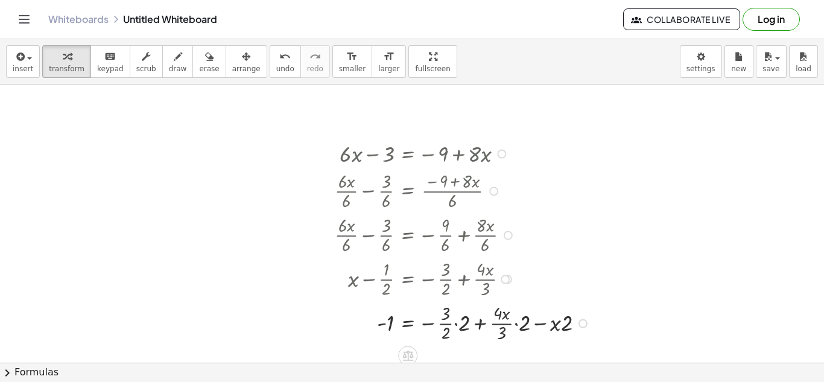
click at [446, 321] on div at bounding box center [464, 322] width 271 height 44
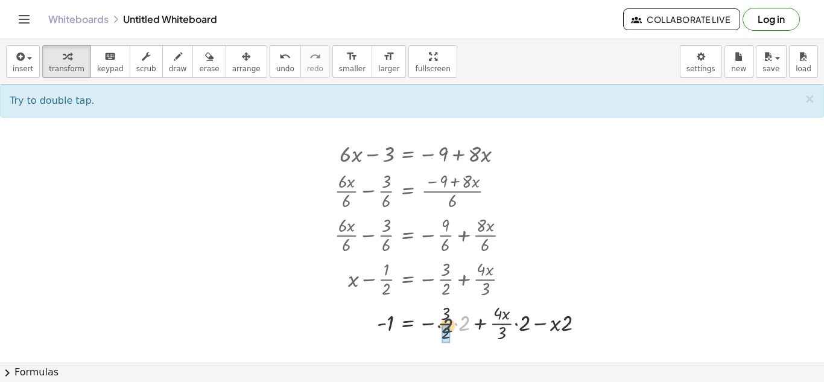
drag, startPoint x: 464, startPoint y: 324, endPoint x: 447, endPoint y: 327, distance: 17.7
click at [443, 326] on div at bounding box center [454, 322] width 250 height 44
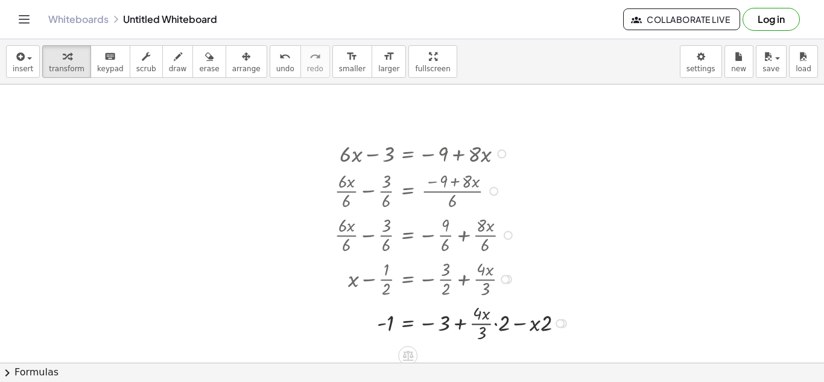
click at [484, 323] on div at bounding box center [454, 322] width 250 height 44
drag, startPoint x: 501, startPoint y: 325, endPoint x: 469, endPoint y: 319, distance: 33.1
click at [469, 319] on div at bounding box center [454, 322] width 250 height 44
click at [478, 326] on div at bounding box center [452, 322] width 246 height 44
drag, startPoint x: 473, startPoint y: 314, endPoint x: 507, endPoint y: 330, distance: 37.8
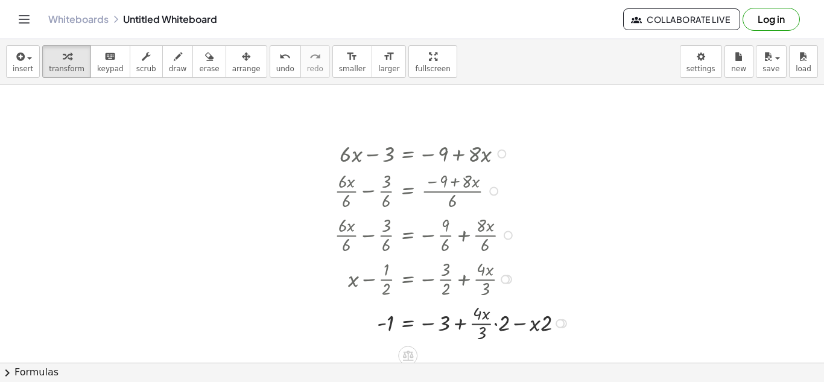
click at [485, 320] on div at bounding box center [454, 322] width 250 height 44
drag, startPoint x: 501, startPoint y: 321, endPoint x: 495, endPoint y: 318, distance: 7.6
click at [495, 318] on div at bounding box center [454, 322] width 250 height 44
drag, startPoint x: 500, startPoint y: 324, endPoint x: 490, endPoint y: 334, distance: 13.6
click at [490, 334] on div at bounding box center [454, 322] width 250 height 44
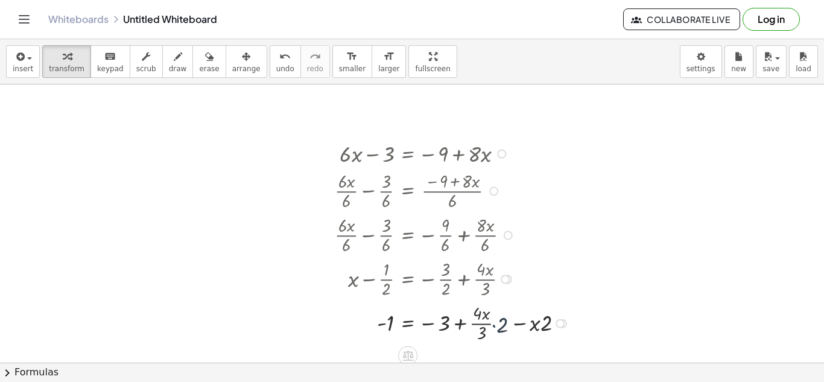
click at [489, 330] on div at bounding box center [454, 322] width 250 height 44
click at [496, 320] on div at bounding box center [454, 322] width 250 height 44
drag, startPoint x: 531, startPoint y: 324, endPoint x: 495, endPoint y: 324, distance: 35.6
click at [495, 324] on div at bounding box center [450, 322] width 242 height 44
click at [501, 322] on div at bounding box center [461, 322] width 264 height 47
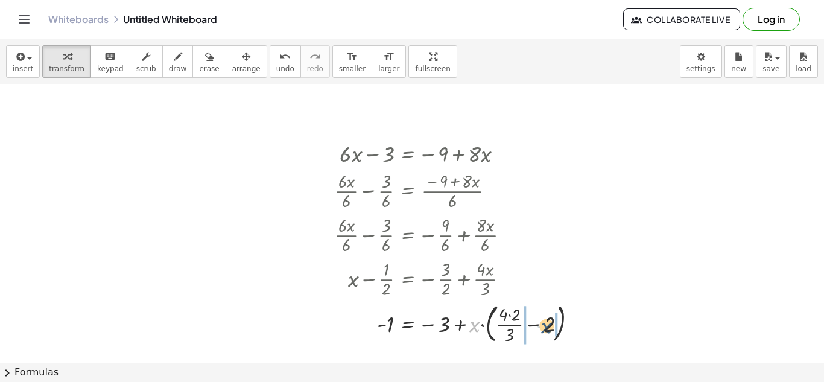
drag, startPoint x: 476, startPoint y: 324, endPoint x: 572, endPoint y: 324, distance: 95.3
click at [572, 324] on div at bounding box center [461, 322] width 264 height 47
click at [537, 321] on div at bounding box center [458, 322] width 259 height 47
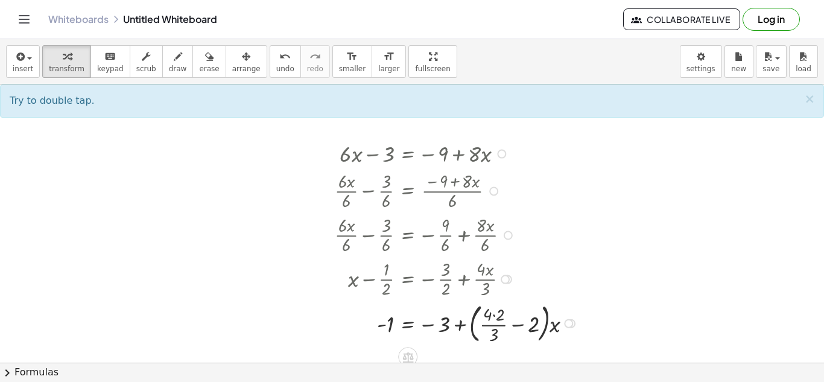
click at [502, 317] on div at bounding box center [458, 322] width 259 height 47
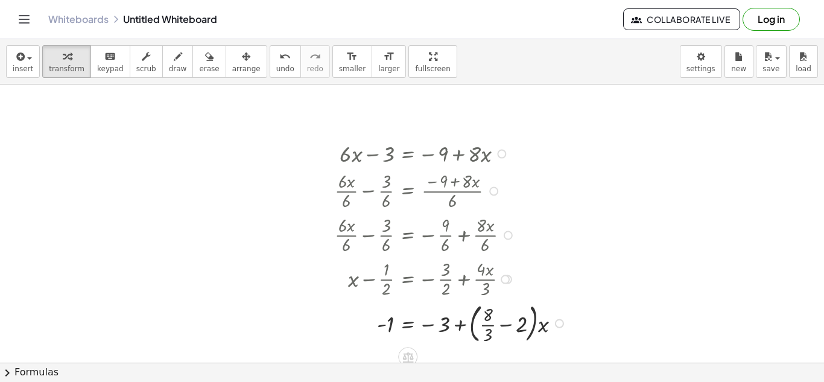
click at [491, 329] on div at bounding box center [452, 322] width 247 height 47
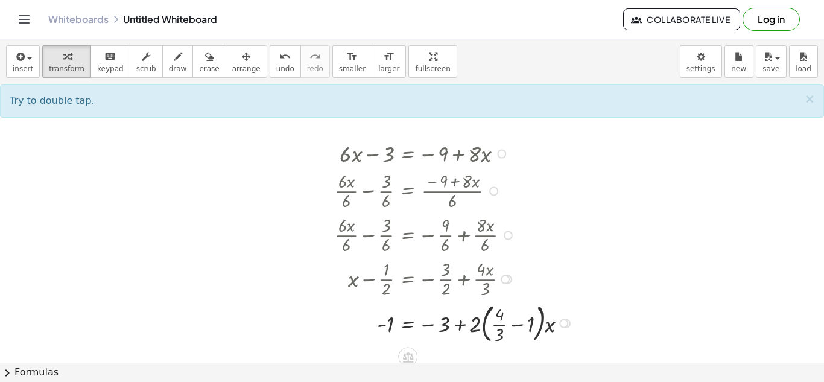
click at [472, 321] on div at bounding box center [456, 322] width 254 height 47
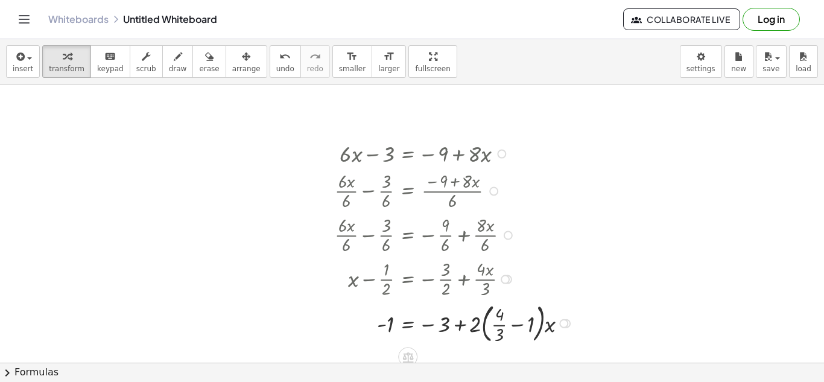
click at [498, 324] on div at bounding box center [456, 322] width 254 height 47
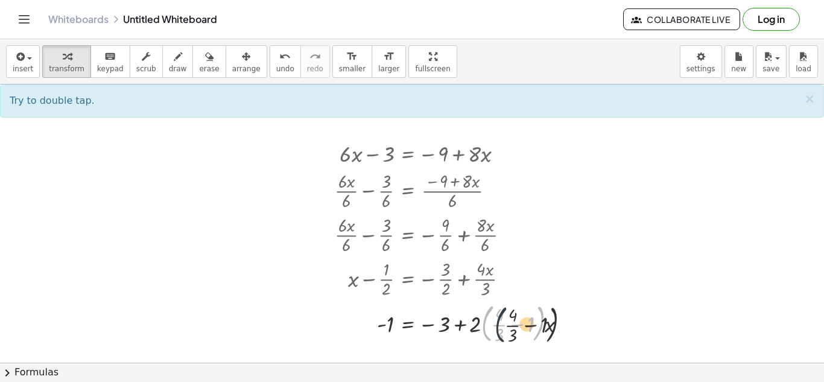
drag, startPoint x: 482, startPoint y: 326, endPoint x: 520, endPoint y: 330, distance: 38.2
click at [520, 330] on div at bounding box center [456, 322] width 254 height 47
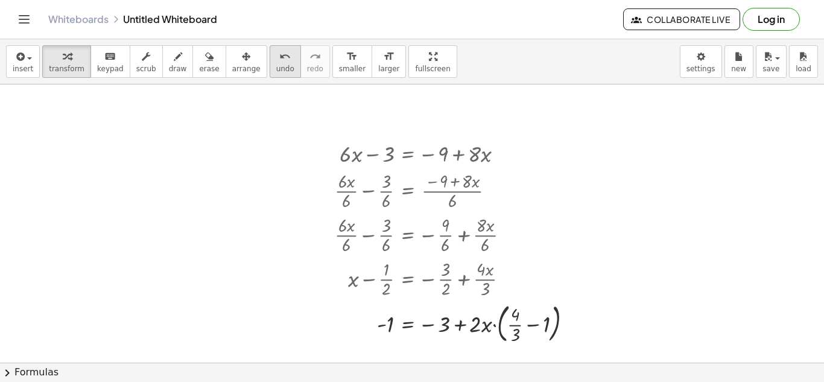
click at [276, 56] on div "undo" at bounding box center [285, 56] width 18 height 14
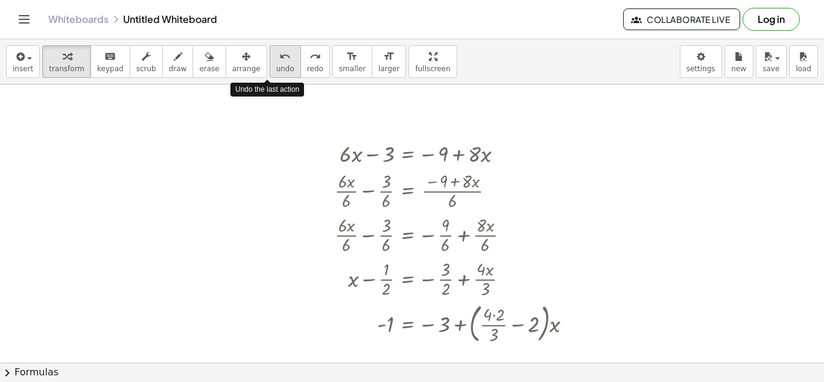
click at [276, 56] on div "undo" at bounding box center [285, 56] width 18 height 14
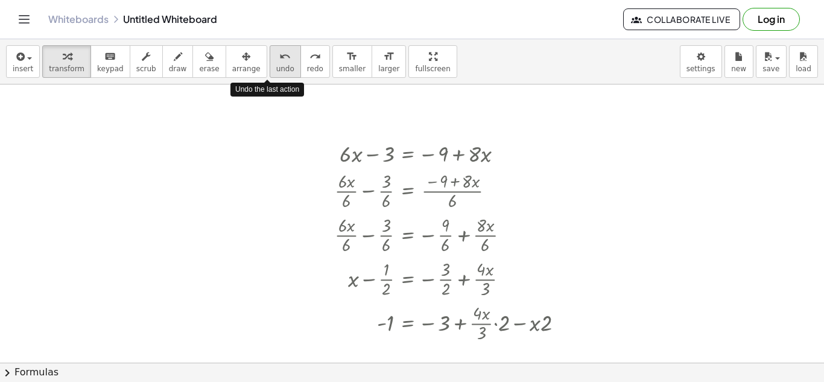
click at [276, 56] on div "undo" at bounding box center [285, 56] width 18 height 14
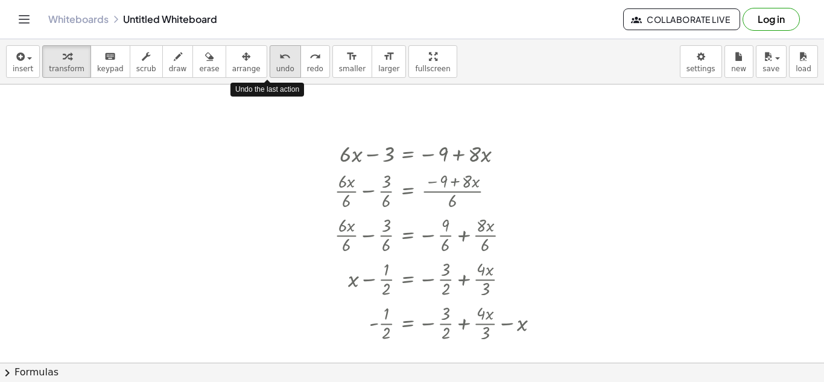
click at [276, 56] on div "undo" at bounding box center [285, 56] width 18 height 14
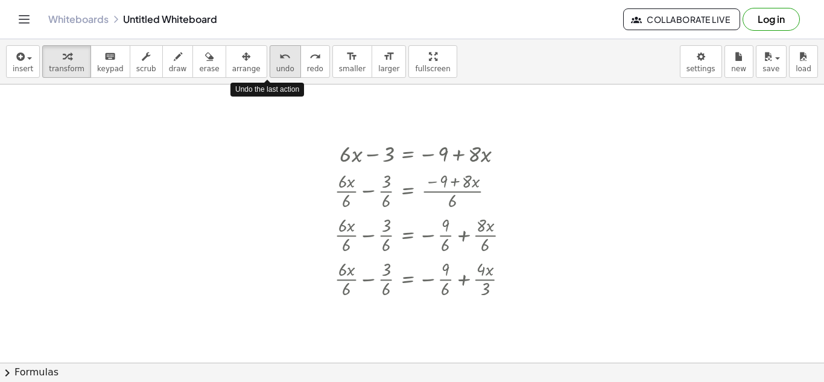
click at [276, 56] on div "undo" at bounding box center [285, 56] width 18 height 14
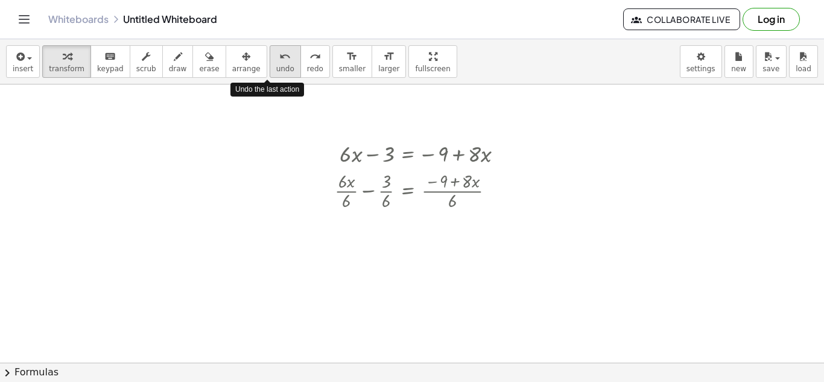
click at [276, 56] on div "undo" at bounding box center [285, 56] width 18 height 14
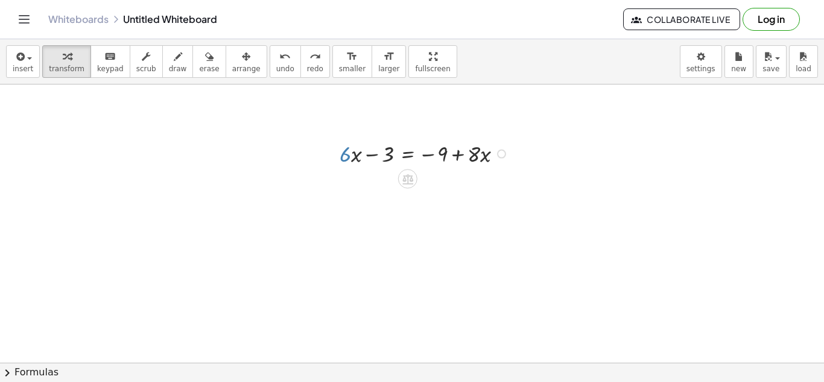
click at [502, 155] on div at bounding box center [501, 154] width 9 height 9
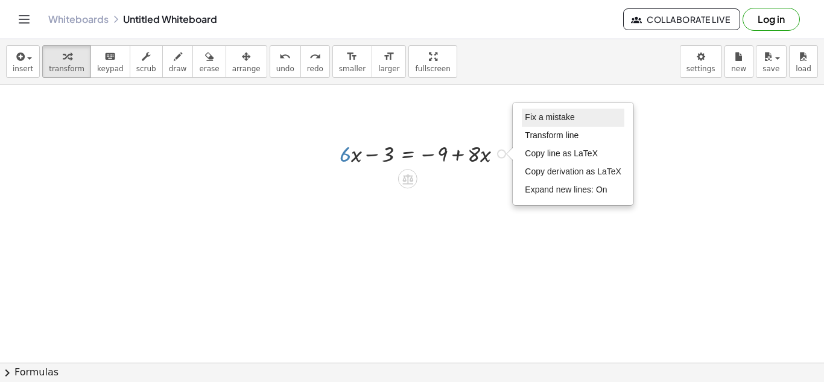
click at [532, 116] on span "Fix a mistake" at bounding box center [549, 117] width 49 height 10
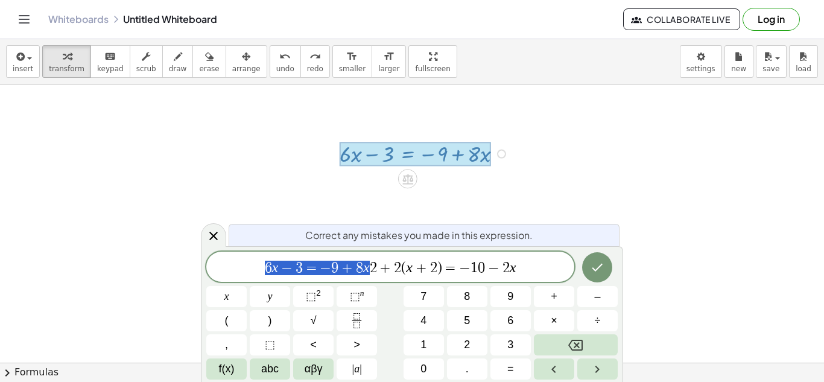
drag, startPoint x: 368, startPoint y: 268, endPoint x: 198, endPoint y: 264, distance: 170.1
click at [198, 264] on body "Graspable Math Activities Get Started Activity Bank Assigned Work Classes White…" at bounding box center [412, 191] width 824 height 382
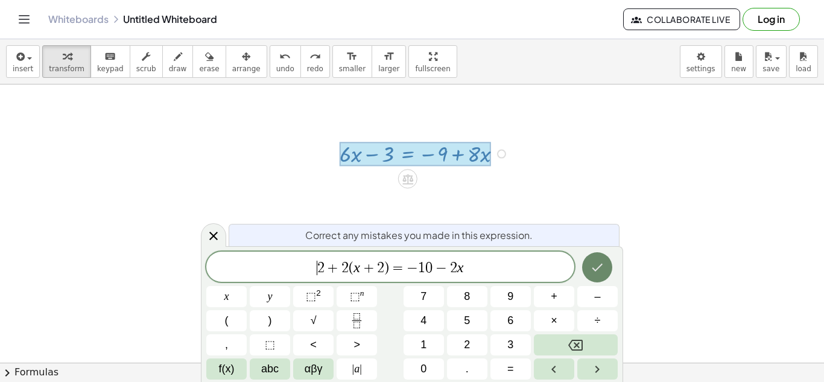
click at [590, 270] on icon "Done" at bounding box center [597, 267] width 14 height 14
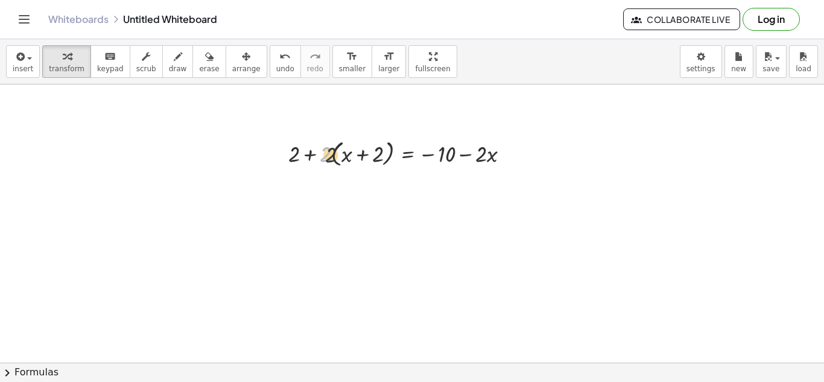
drag, startPoint x: 328, startPoint y: 156, endPoint x: 345, endPoint y: 158, distance: 17.1
click at [345, 158] on div at bounding box center [403, 153] width 242 height 34
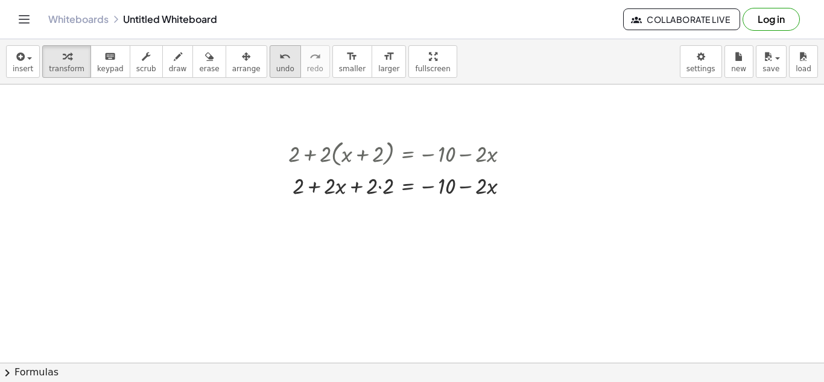
click at [276, 69] on span "undo" at bounding box center [285, 69] width 18 height 8
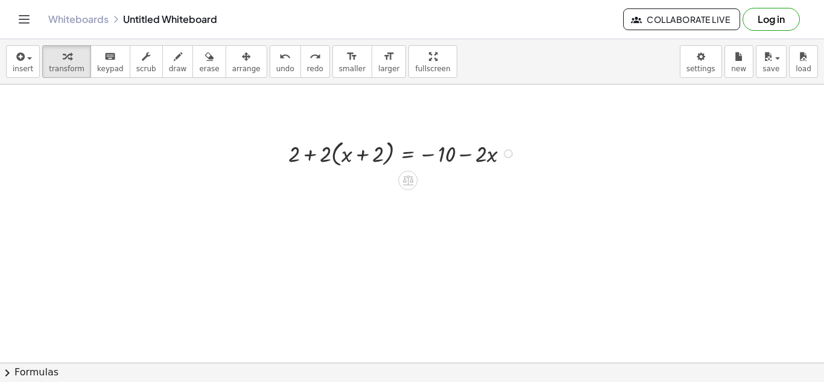
click at [371, 154] on div at bounding box center [403, 153] width 242 height 34
drag, startPoint x: 326, startPoint y: 155, endPoint x: 364, endPoint y: 154, distance: 37.4
click at [364, 154] on div at bounding box center [403, 153] width 242 height 34
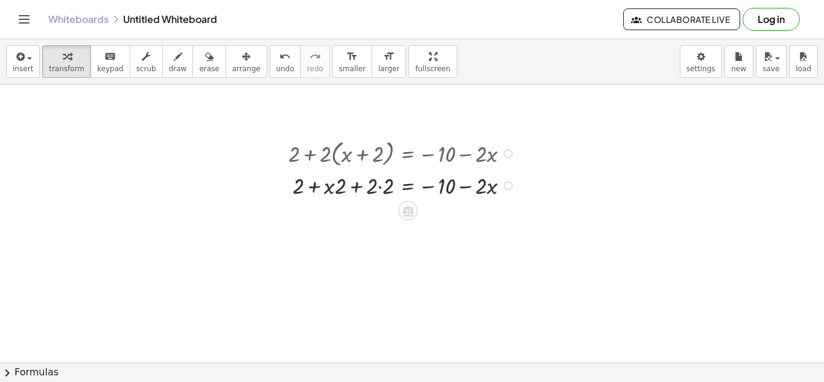
click at [378, 186] on div at bounding box center [403, 184] width 242 height 31
click at [378, 191] on div at bounding box center [403, 184] width 242 height 31
click at [373, 183] on div at bounding box center [403, 184] width 242 height 31
click at [382, 191] on div at bounding box center [403, 184] width 242 height 31
click at [355, 213] on div at bounding box center [403, 215] width 242 height 31
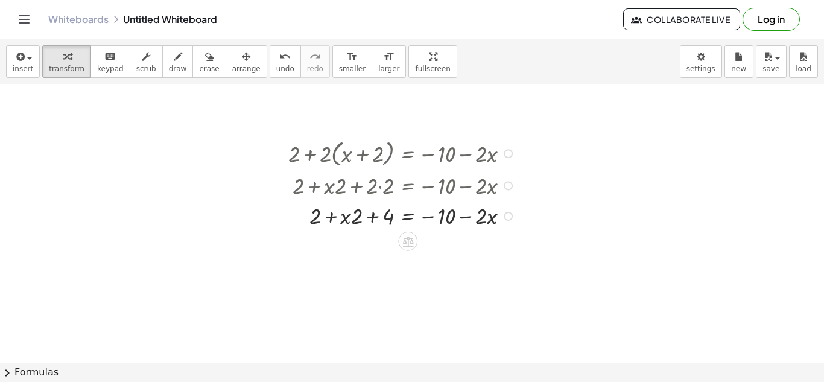
click at [355, 213] on div at bounding box center [403, 215] width 242 height 31
drag, startPoint x: 353, startPoint y: 222, endPoint x: 340, endPoint y: 220, distance: 13.4
drag, startPoint x: 313, startPoint y: 250, endPoint x: 385, endPoint y: 253, distance: 71.8
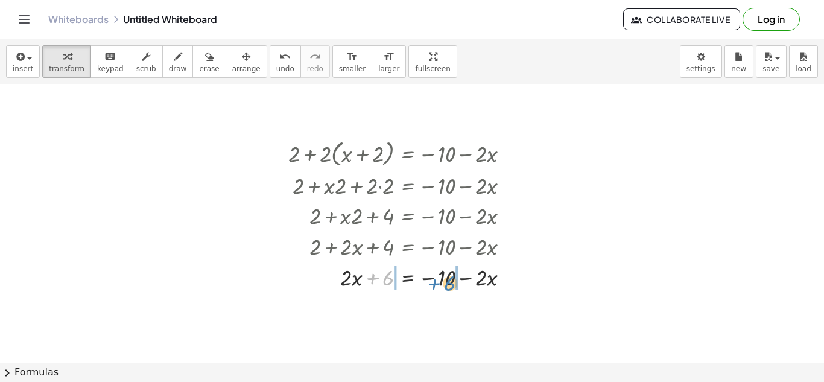
drag, startPoint x: 389, startPoint y: 277, endPoint x: 450, endPoint y: 281, distance: 61.7
click at [450, 281] on div at bounding box center [403, 276] width 242 height 31
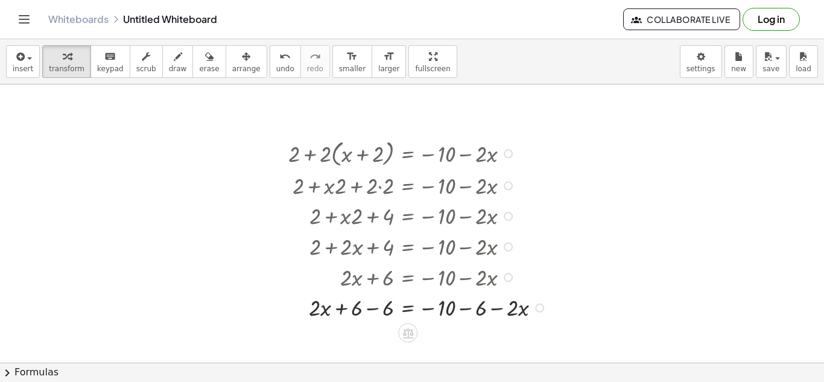
click at [373, 311] on div at bounding box center [419, 306] width 274 height 31
click at [446, 337] on div at bounding box center [419, 337] width 274 height 31
click at [458, 340] on div at bounding box center [419, 337] width 274 height 31
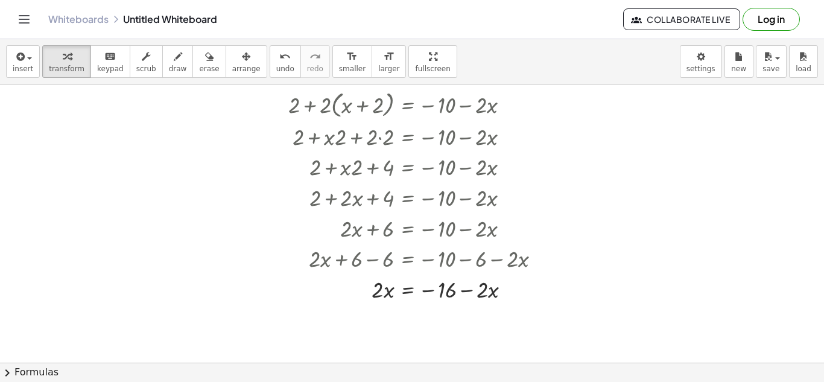
scroll to position [95, 0]
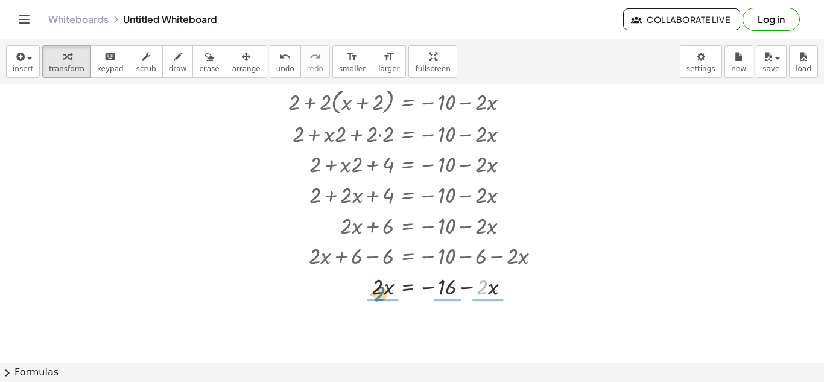
drag, startPoint x: 485, startPoint y: 292, endPoint x: 382, endPoint y: 298, distance: 103.3
click at [378, 286] on div at bounding box center [418, 285] width 270 height 31
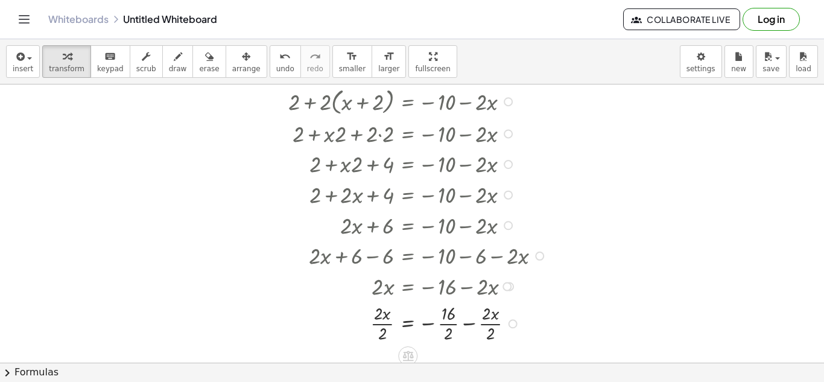
click at [381, 321] on div at bounding box center [419, 322] width 274 height 44
click at [491, 321] on div at bounding box center [419, 322] width 274 height 44
click at [450, 324] on div at bounding box center [419, 322] width 274 height 44
drag, startPoint x: 468, startPoint y: 326, endPoint x: 387, endPoint y: 332, distance: 81.6
click at [387, 332] on div at bounding box center [419, 323] width 274 height 30
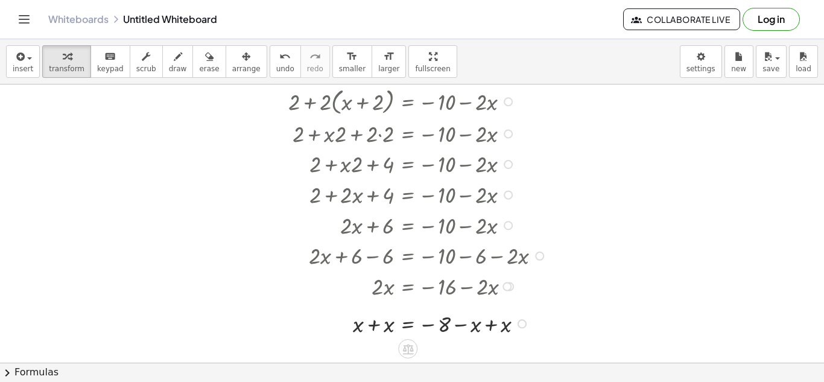
click at [373, 325] on div at bounding box center [419, 323] width 274 height 31
click at [501, 326] on div at bounding box center [419, 323] width 274 height 31
drag, startPoint x: 434, startPoint y: 327, endPoint x: 443, endPoint y: 333, distance: 11.1
click at [443, 333] on div at bounding box center [419, 323] width 274 height 31
drag, startPoint x: 377, startPoint y: 325, endPoint x: 441, endPoint y: 342, distance: 66.7
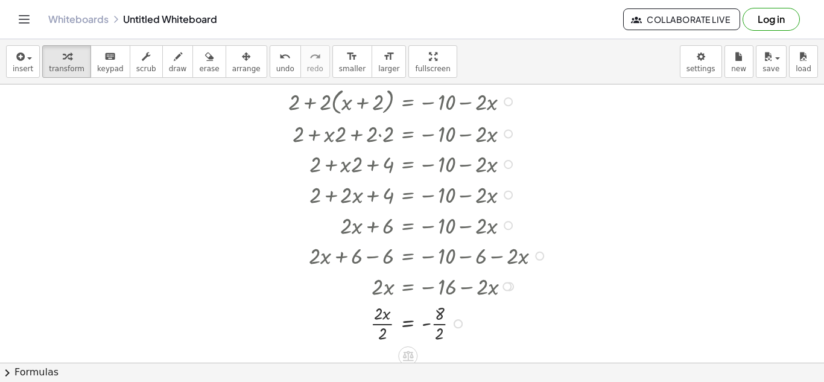
click at [433, 329] on div at bounding box center [419, 322] width 274 height 44
click at [387, 324] on div at bounding box center [419, 322] width 274 height 44
